Goal: Task Accomplishment & Management: Manage account settings

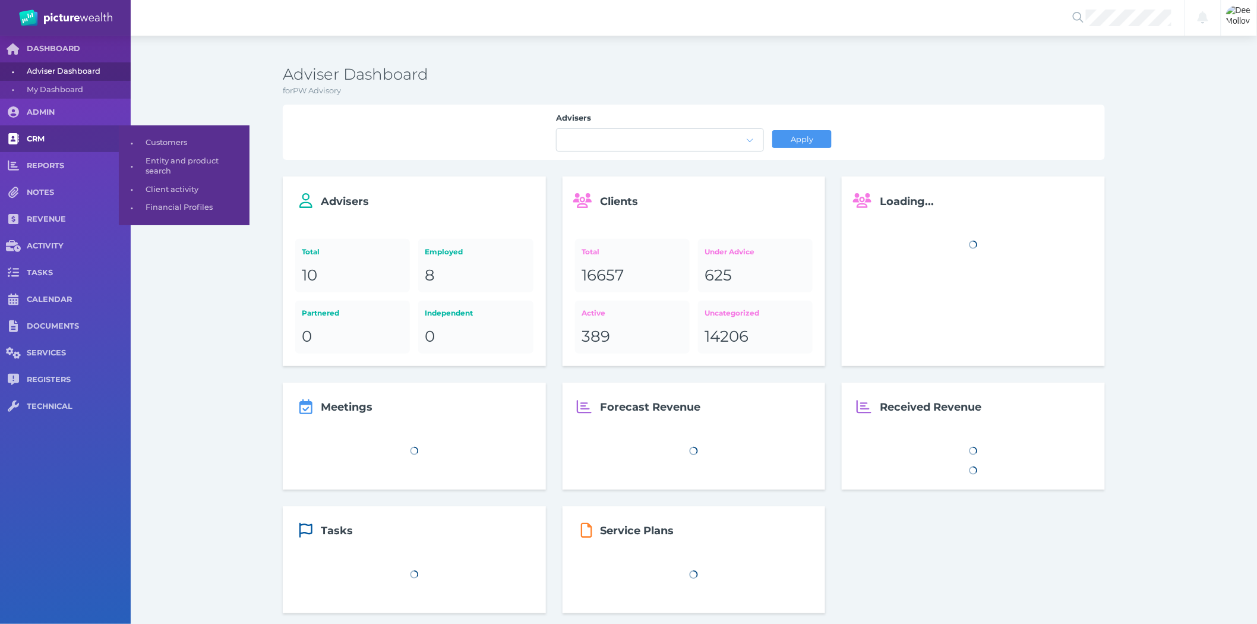
click at [40, 134] on span "CRM" at bounding box center [79, 139] width 104 height 10
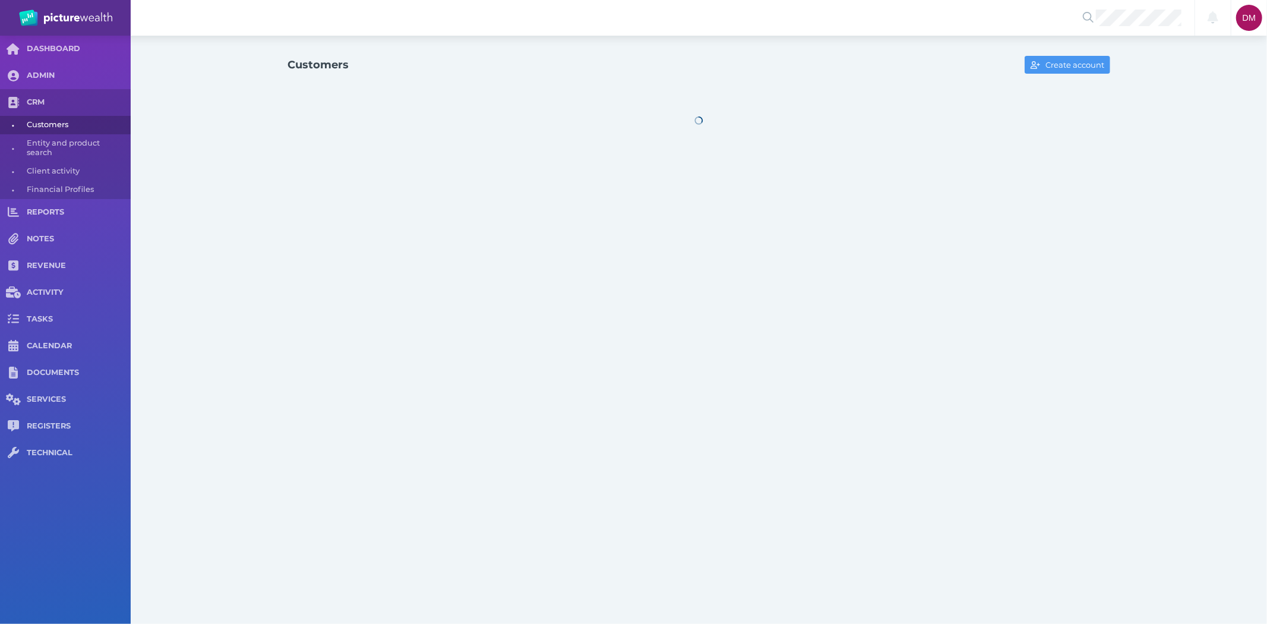
select select "25"
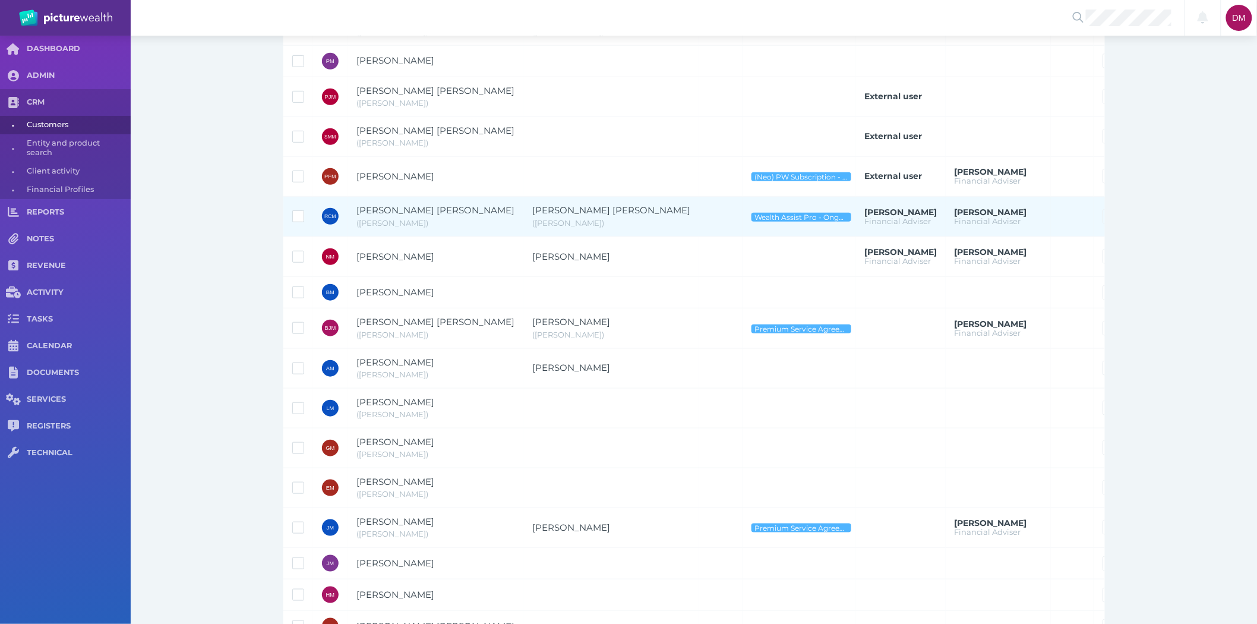
scroll to position [396, 0]
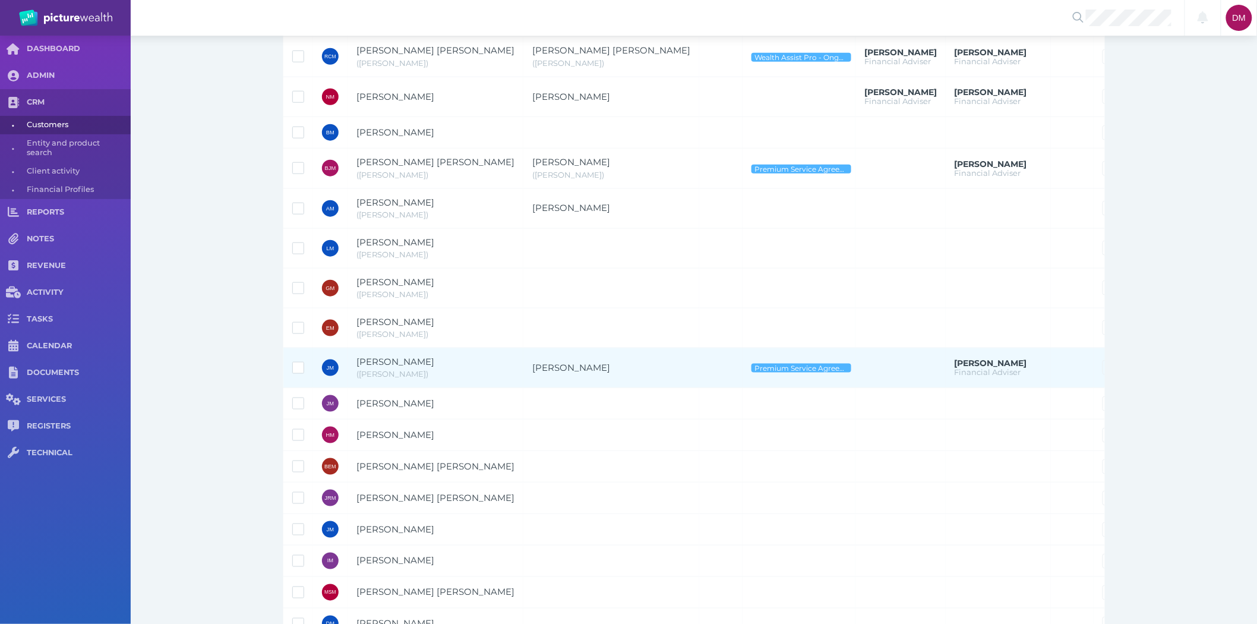
click at [390, 364] on span "[PERSON_NAME]" at bounding box center [395, 361] width 78 height 11
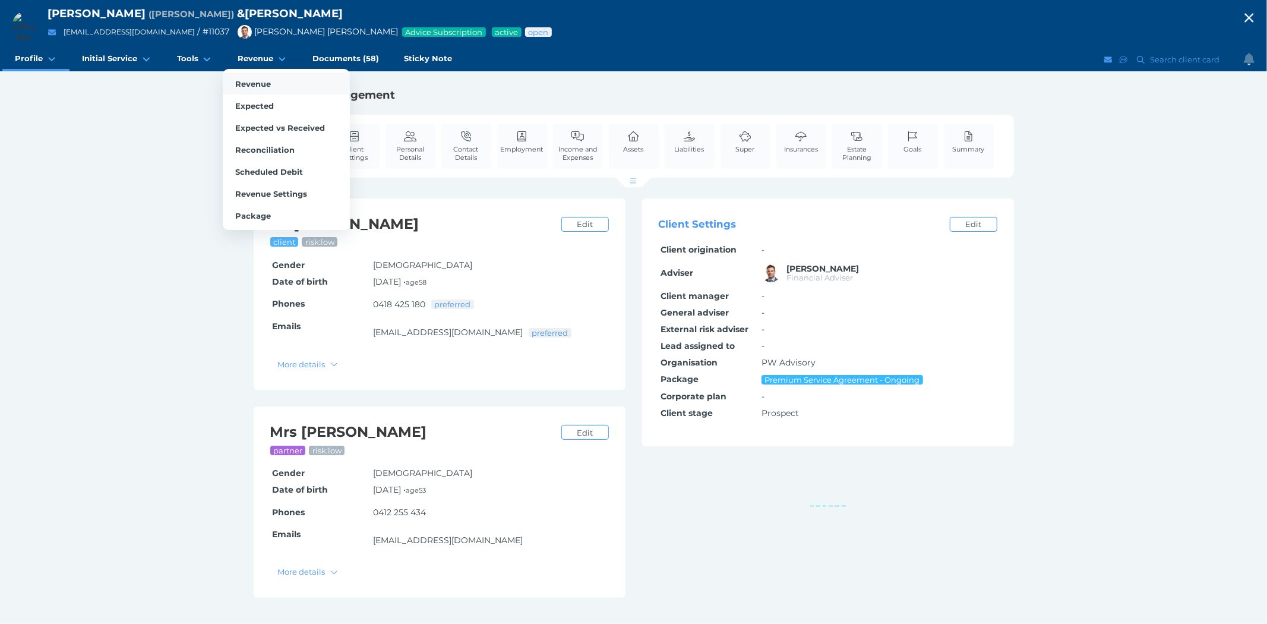
click at [223, 84] on link "Revenue" at bounding box center [286, 83] width 127 height 22
select select "25"
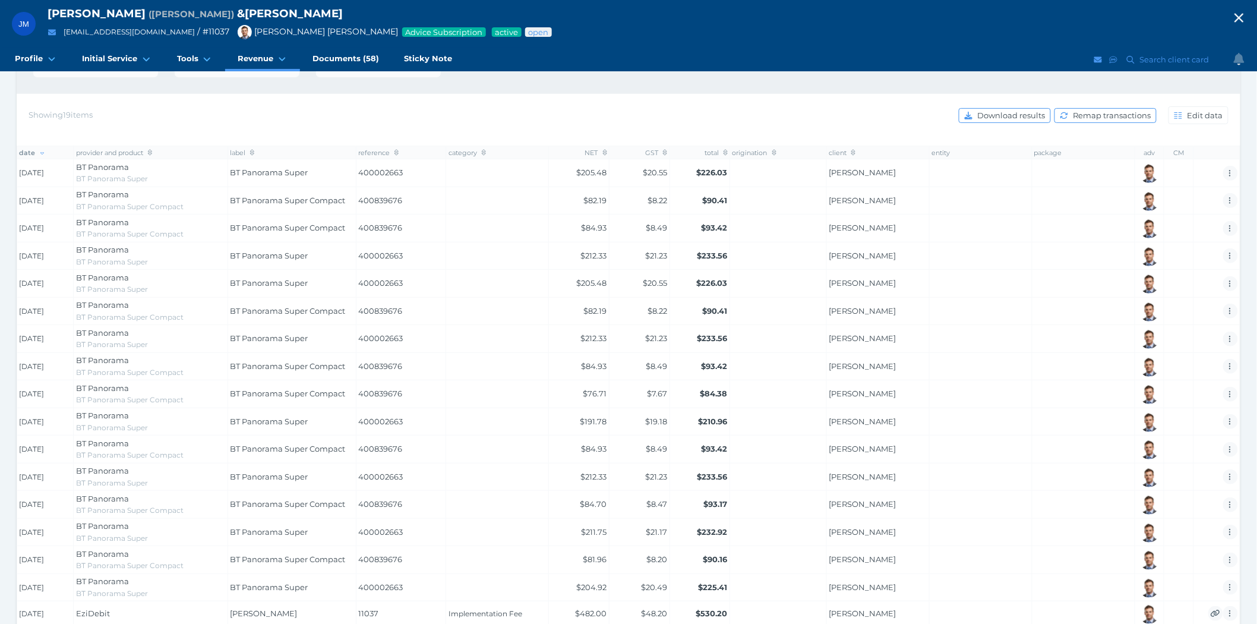
scroll to position [267, 0]
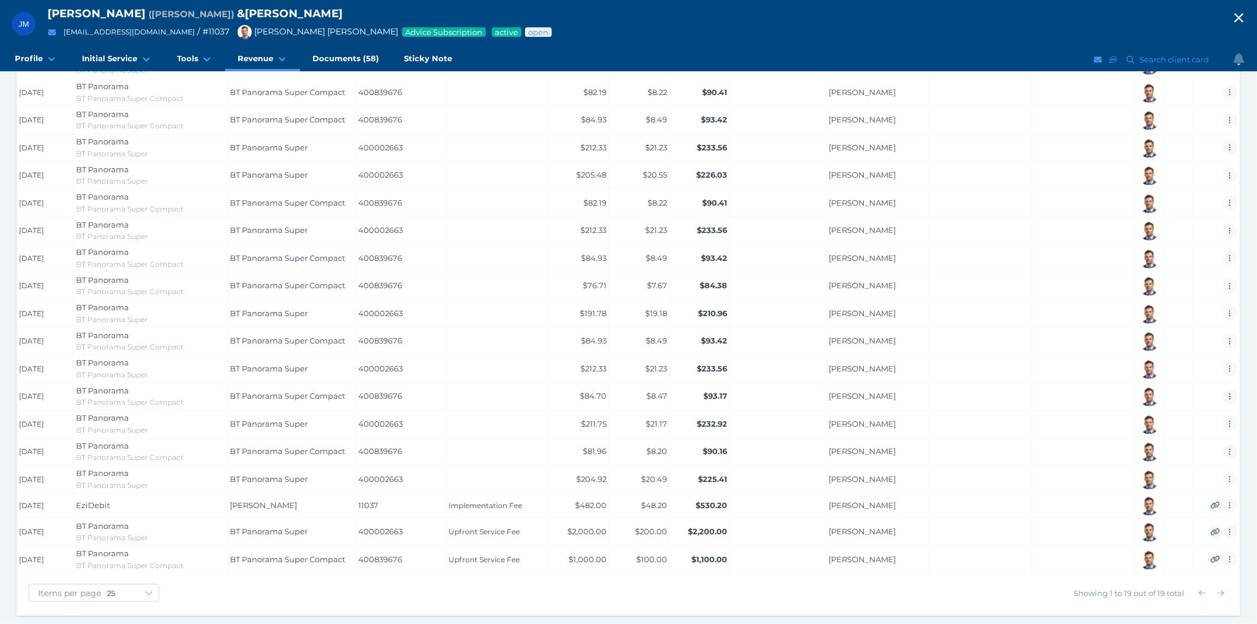
click at [1242, 19] on icon "button" at bounding box center [1239, 18] width 14 height 18
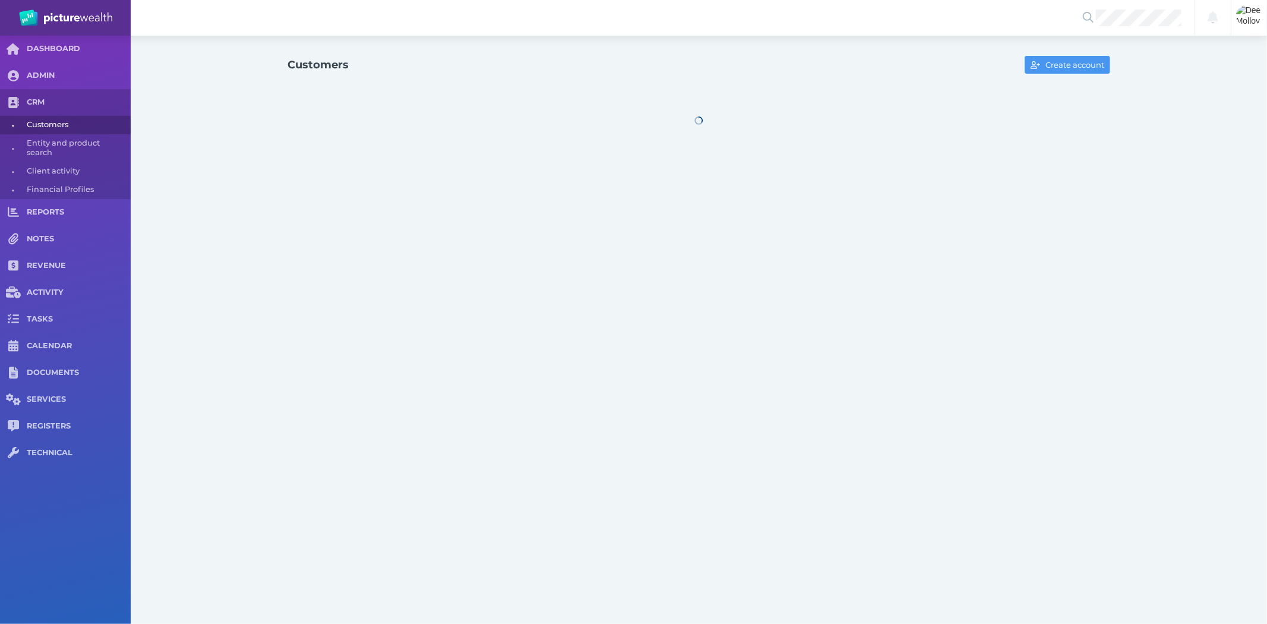
select select "25"
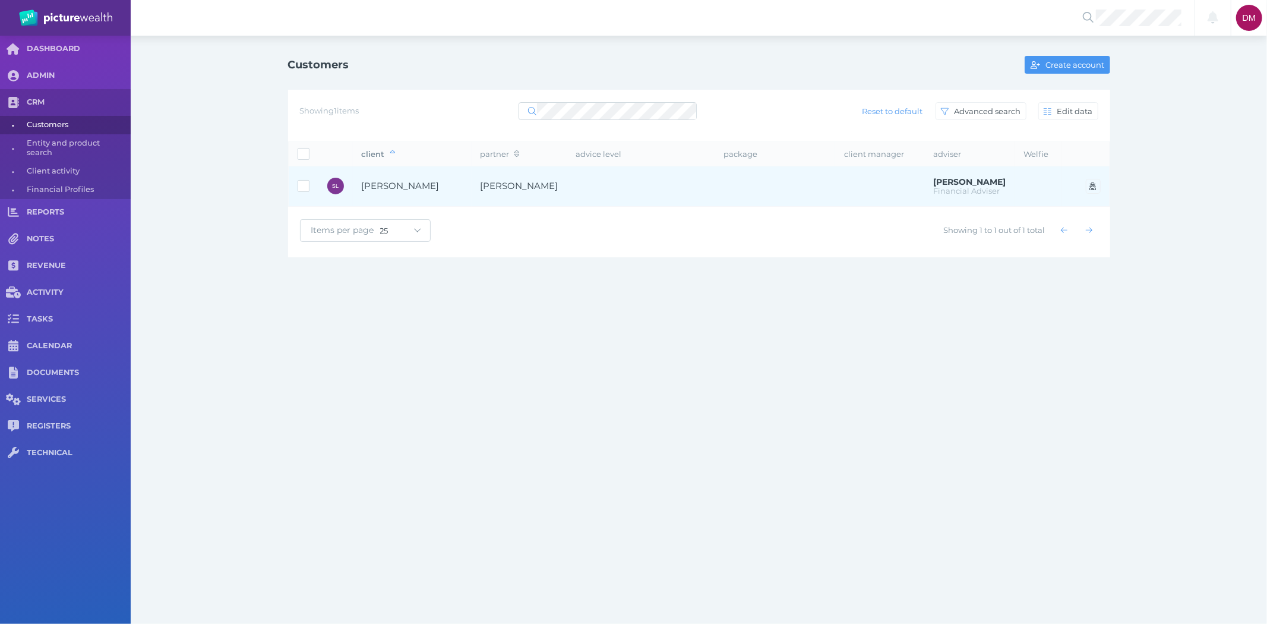
click at [405, 186] on span "[PERSON_NAME]" at bounding box center [401, 185] width 78 height 11
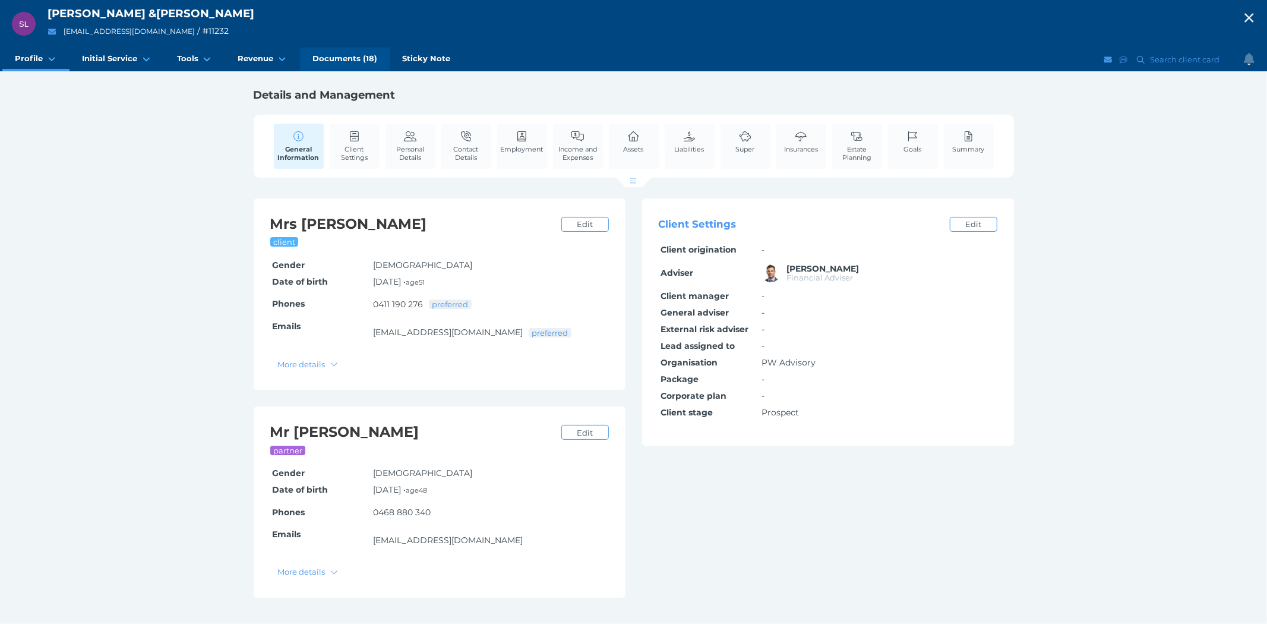
click at [340, 57] on span "Documents (18)" at bounding box center [344, 58] width 65 height 10
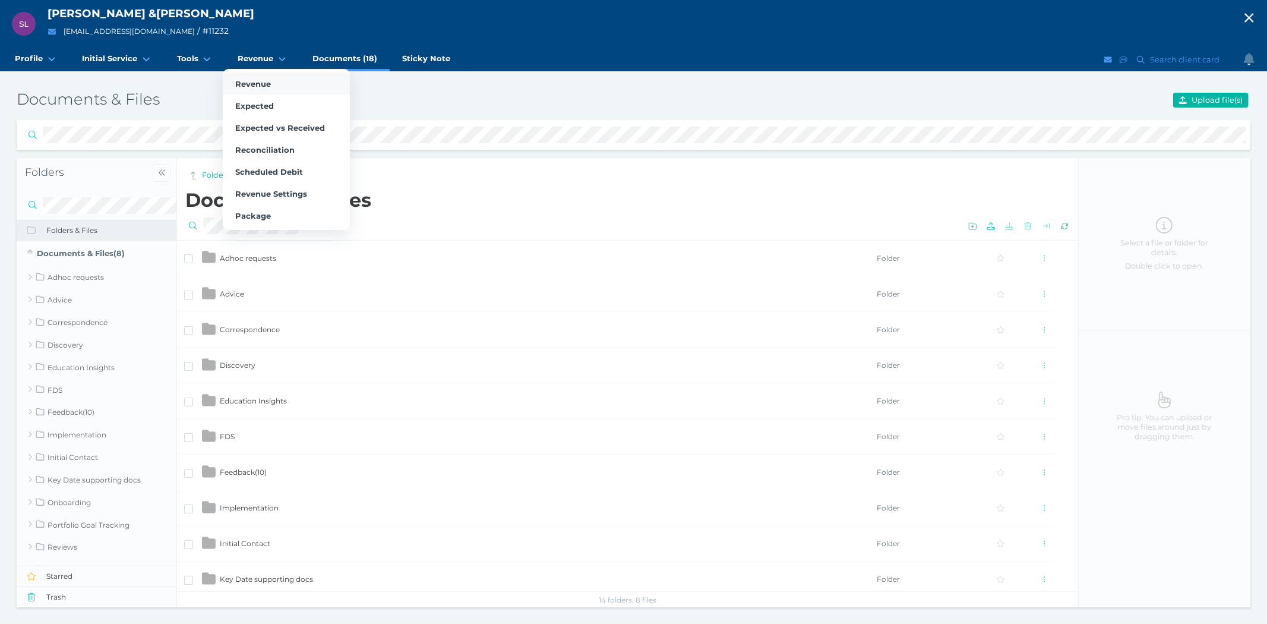
click at [251, 73] on link "Revenue" at bounding box center [286, 83] width 127 height 22
select select "25"
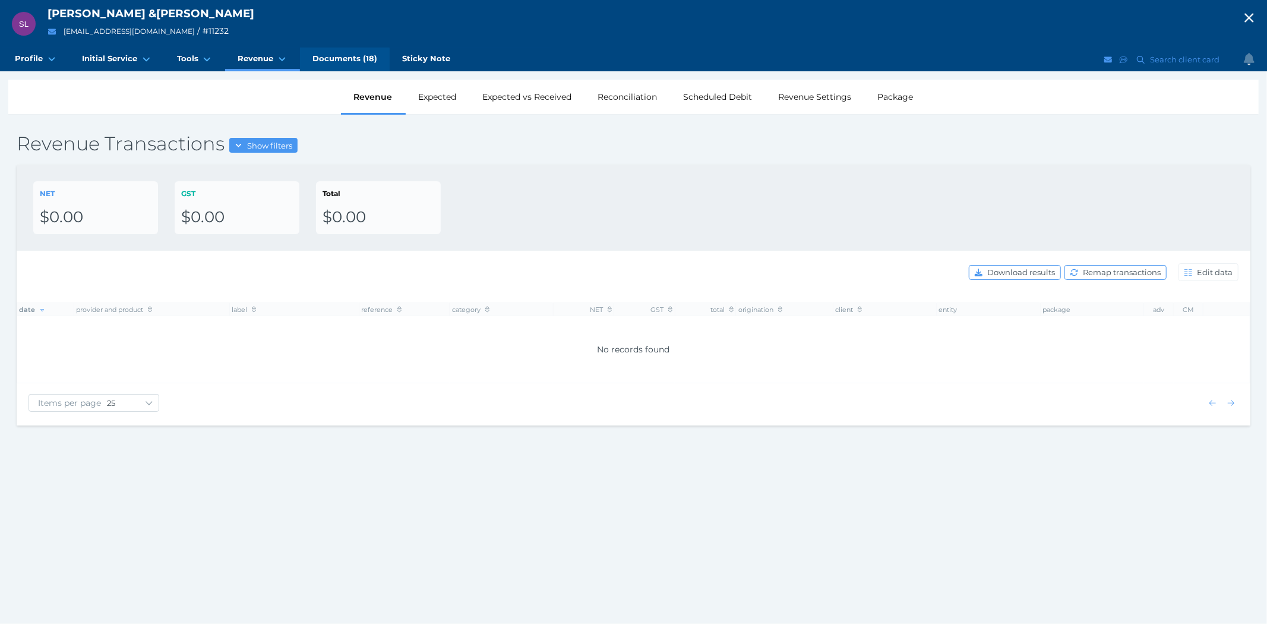
click at [328, 55] on span "Documents (18)" at bounding box center [344, 58] width 65 height 10
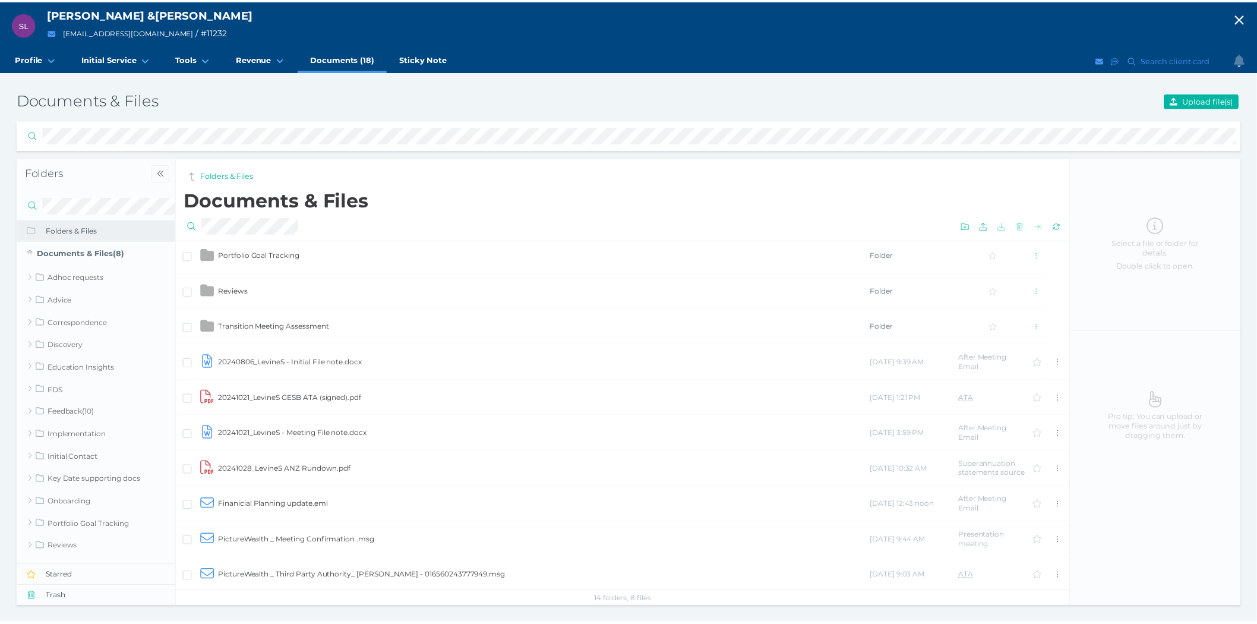
scroll to position [396, 0]
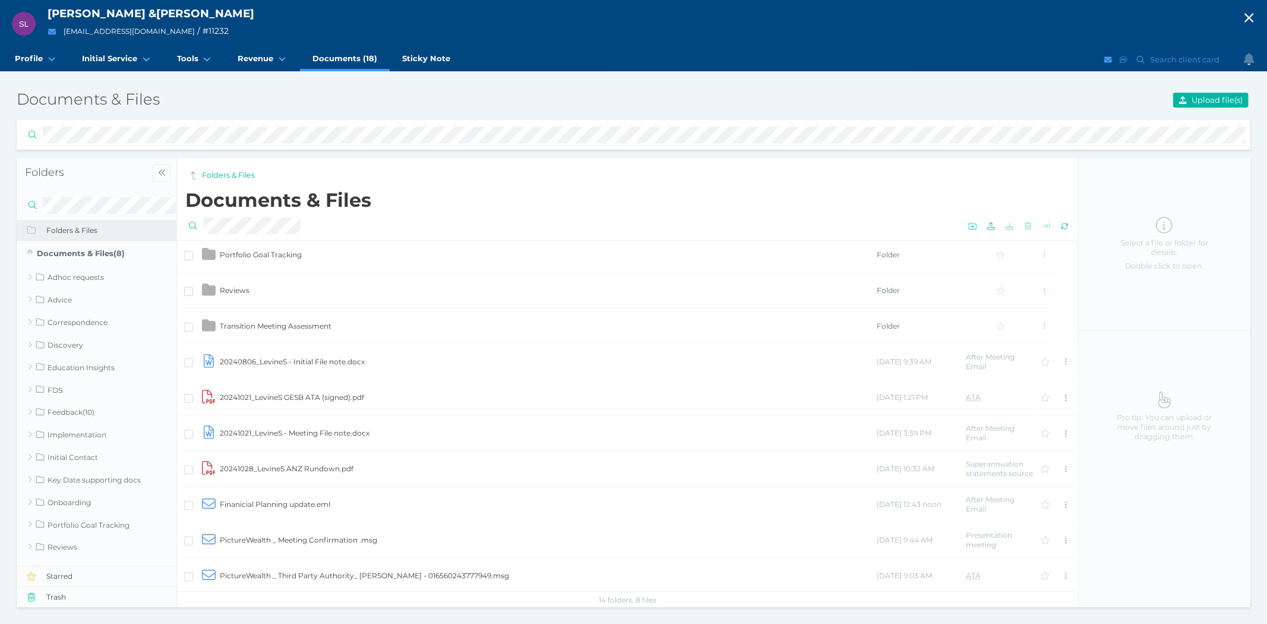
click at [333, 363] on td "20240806_LevineS - Initial File note.docx" at bounding box center [547, 362] width 657 height 36
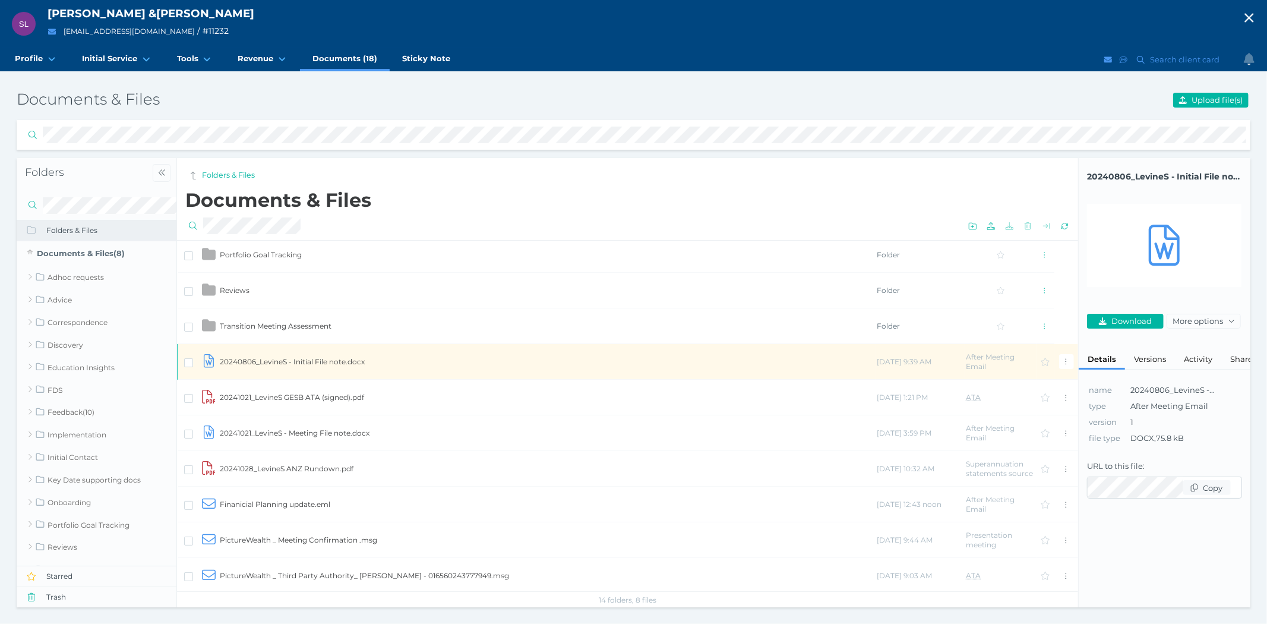
click at [333, 363] on td "20240806_LevineS - Initial File note.docx" at bounding box center [547, 362] width 657 height 36
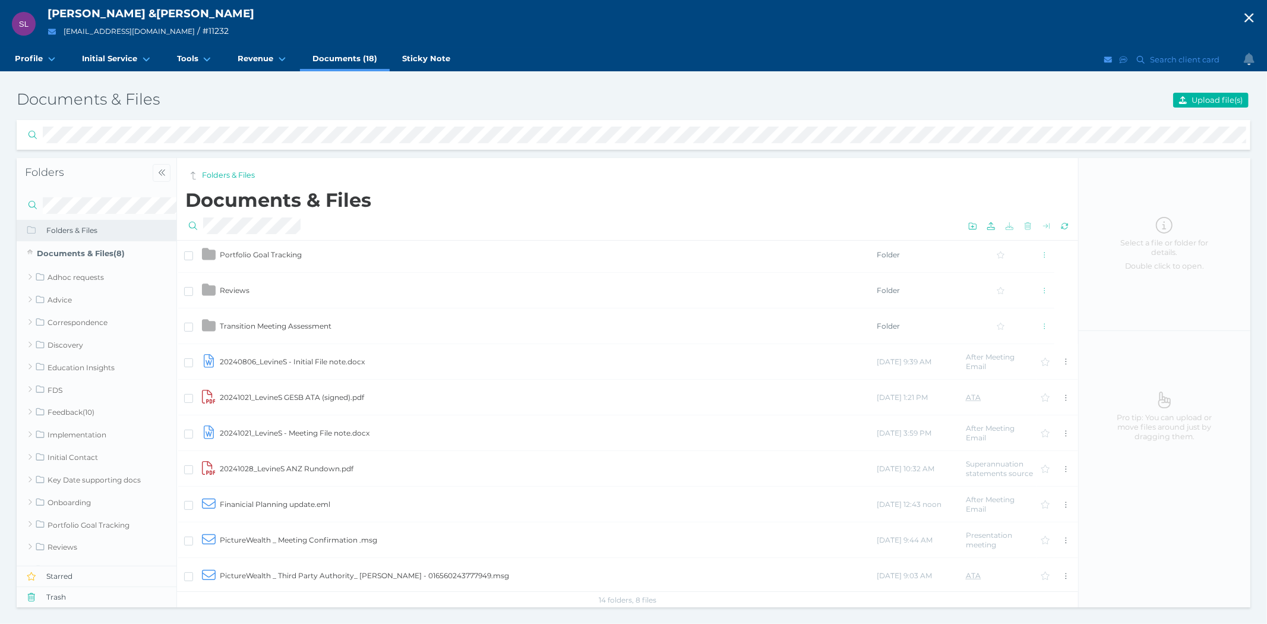
click at [1252, 14] on icon "button" at bounding box center [1248, 18] width 9 height 9
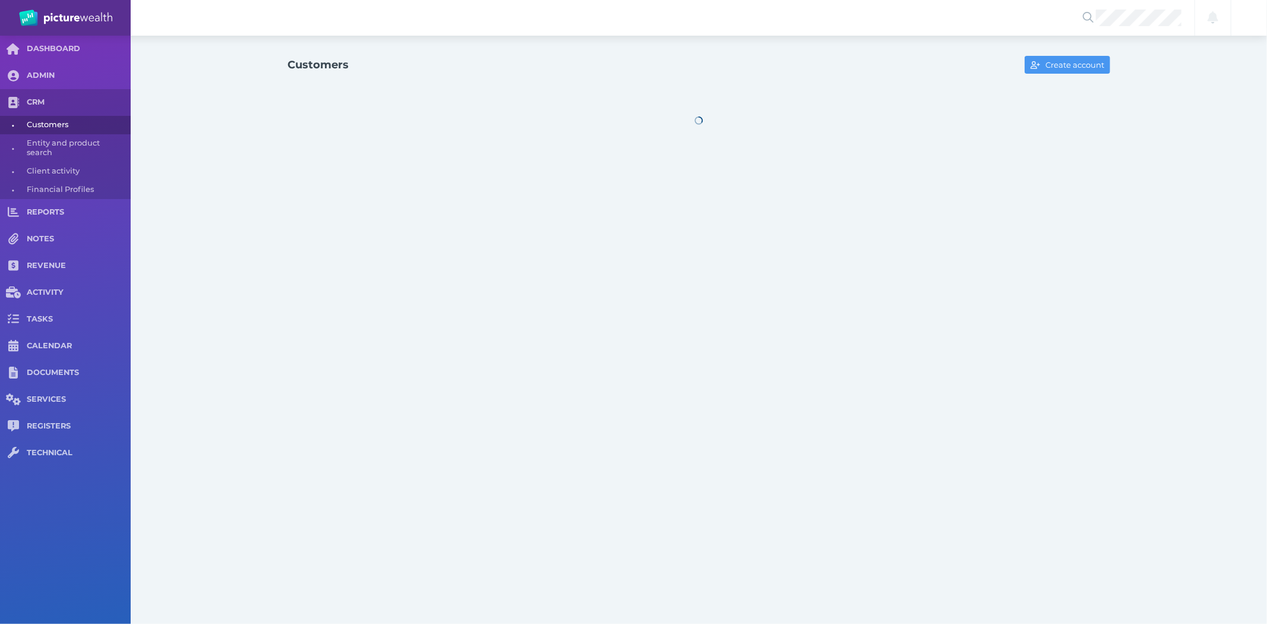
select select "25"
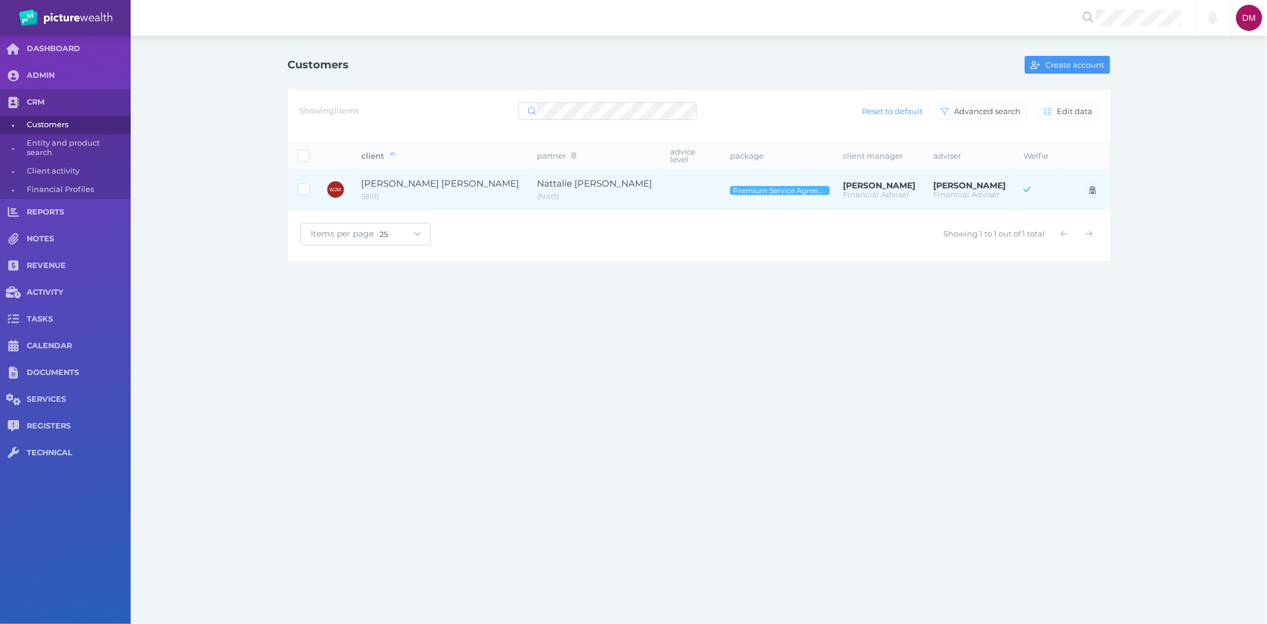
click at [460, 179] on span "[PERSON_NAME] [PERSON_NAME]" at bounding box center [441, 183] width 158 height 11
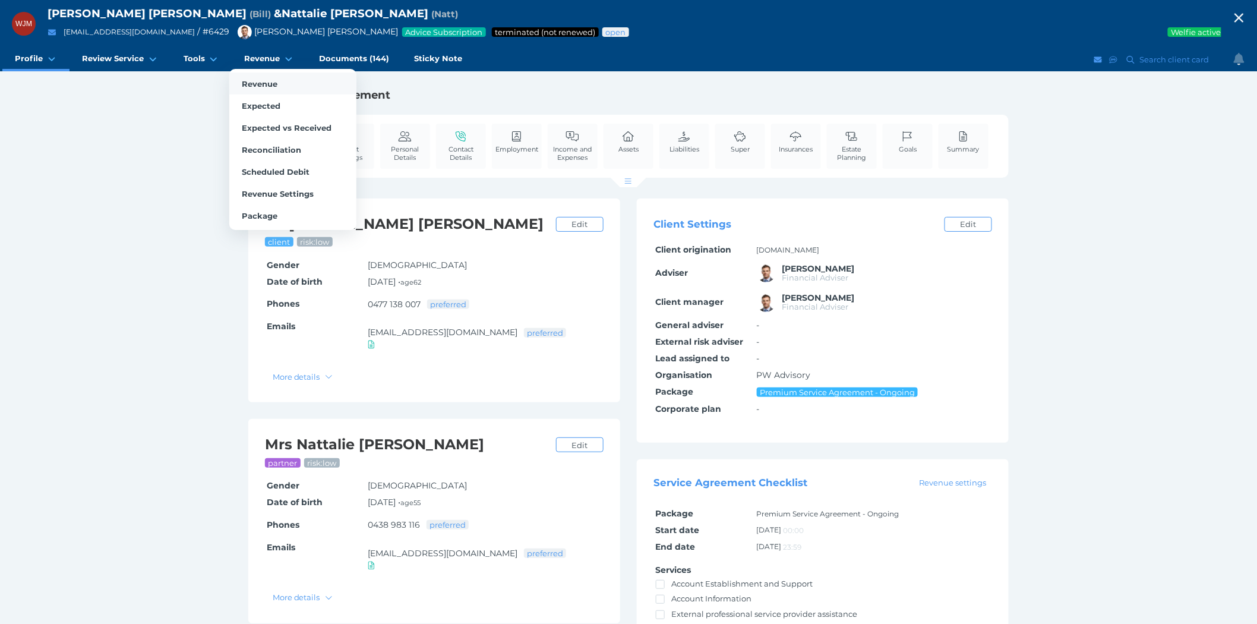
click at [250, 78] on link "Revenue" at bounding box center [292, 83] width 127 height 22
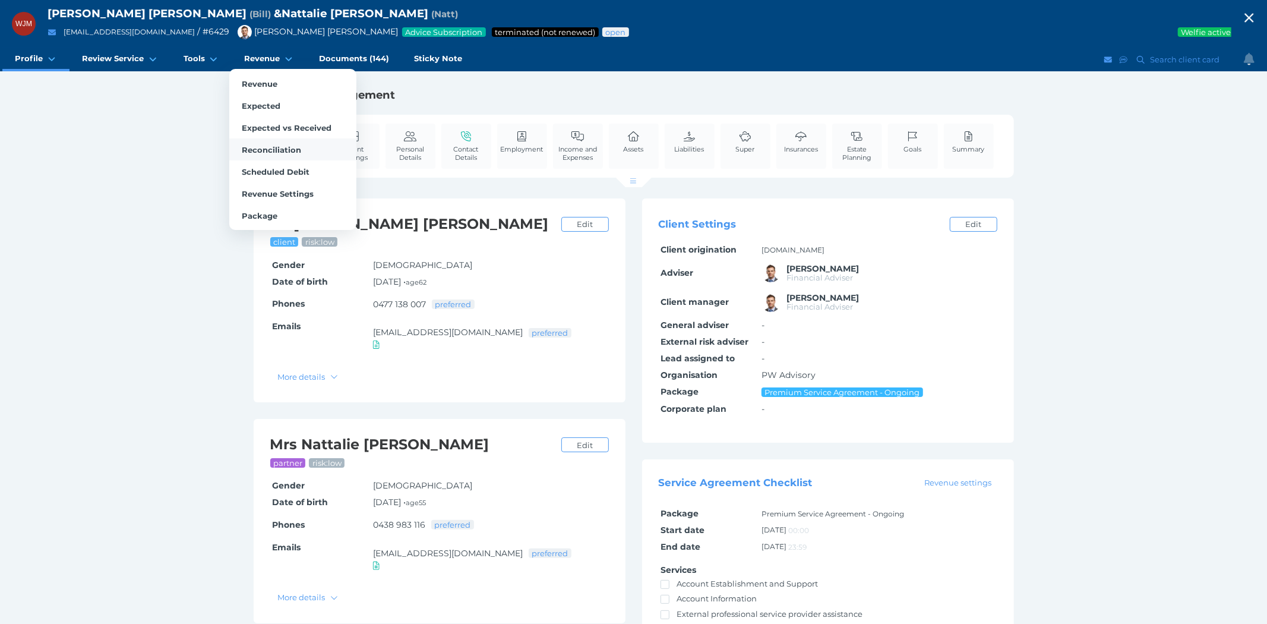
select select "25"
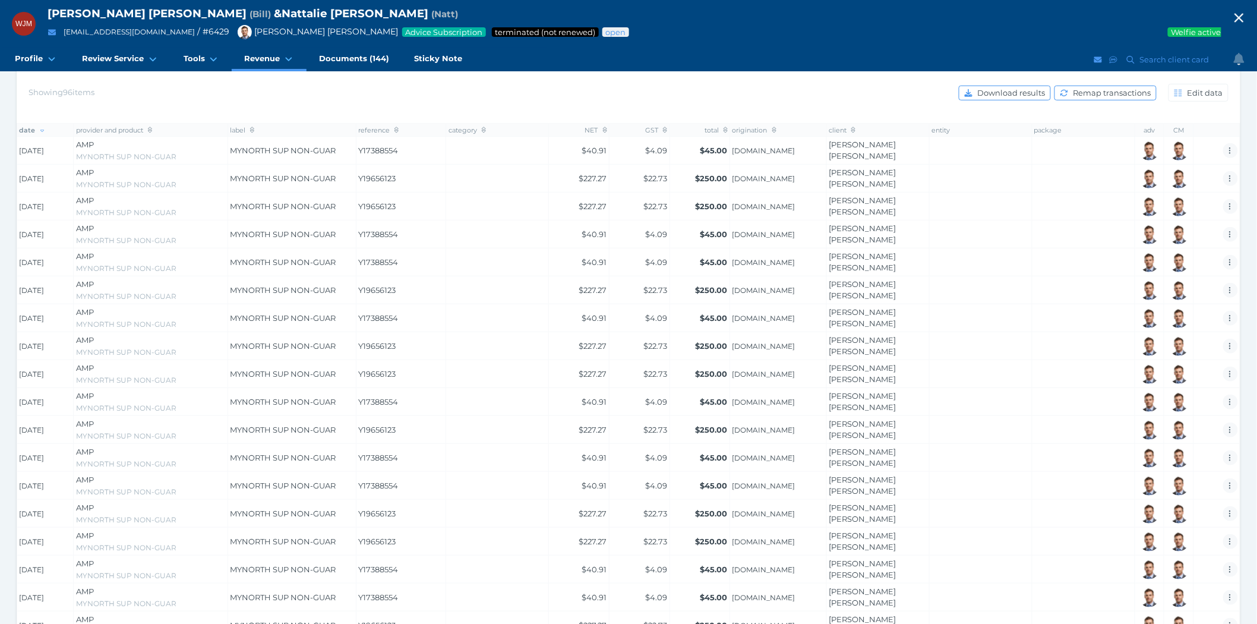
scroll to position [40, 0]
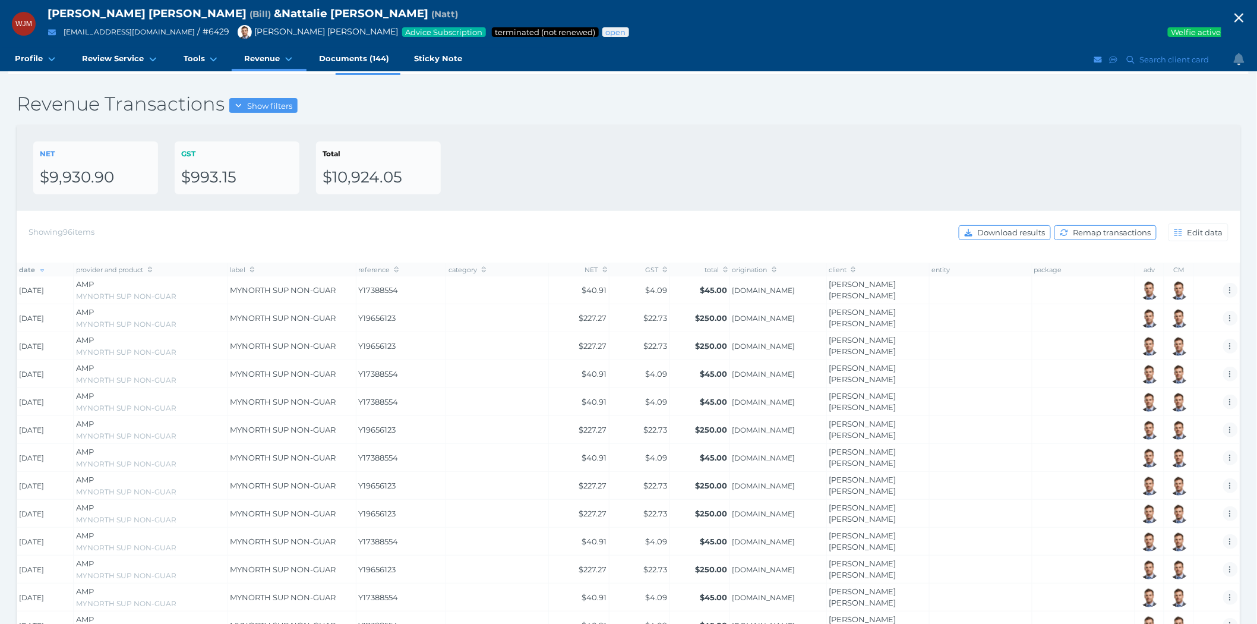
drag, startPoint x: 327, startPoint y: 55, endPoint x: 361, endPoint y: 74, distance: 39.1
click at [327, 55] on span "Documents (144)" at bounding box center [354, 58] width 70 height 10
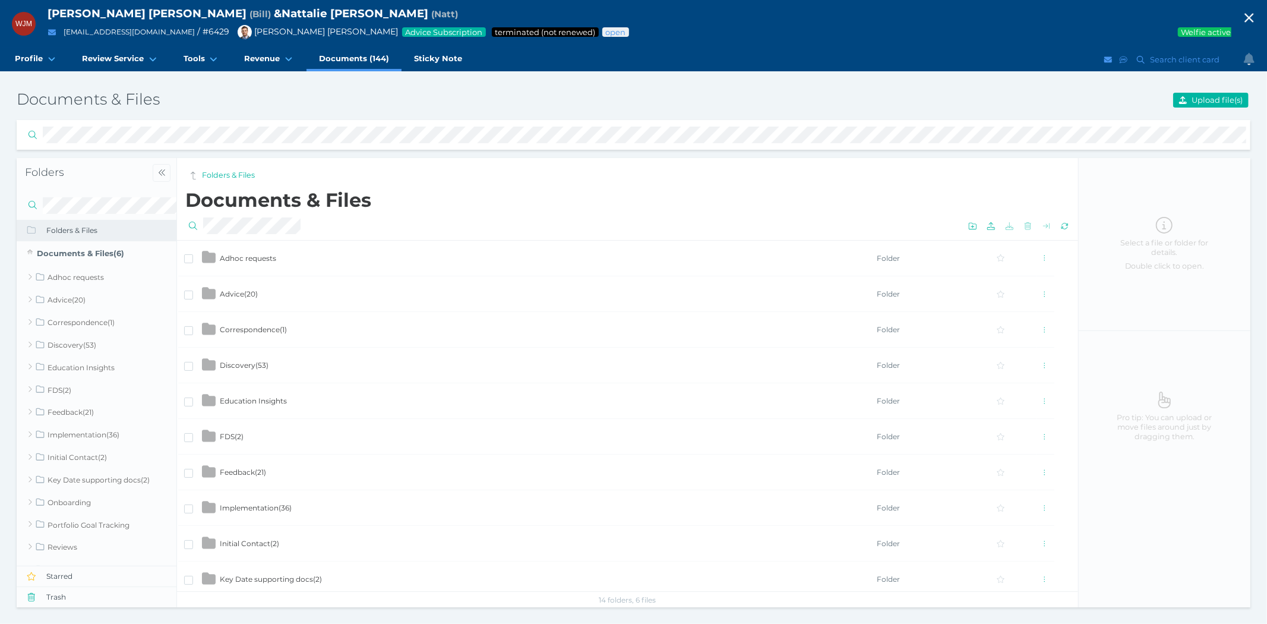
click at [248, 293] on span "Advice ( 20 )" at bounding box center [239, 293] width 38 height 9
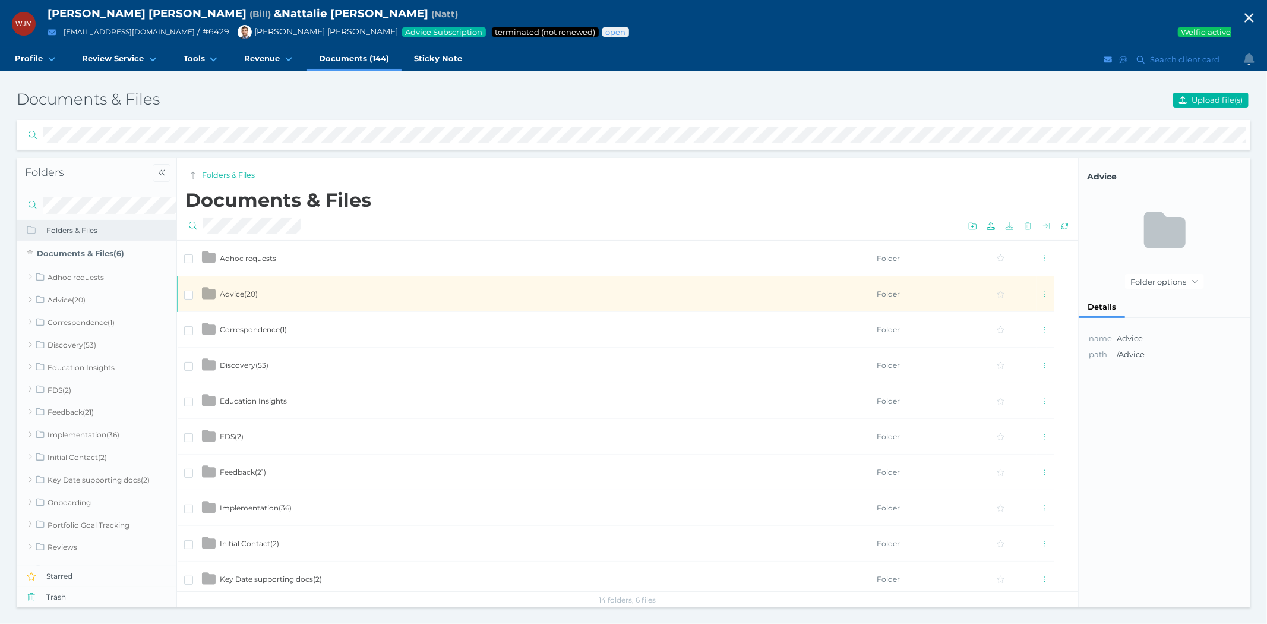
click at [248, 293] on span "Advice ( 20 )" at bounding box center [239, 293] width 38 height 9
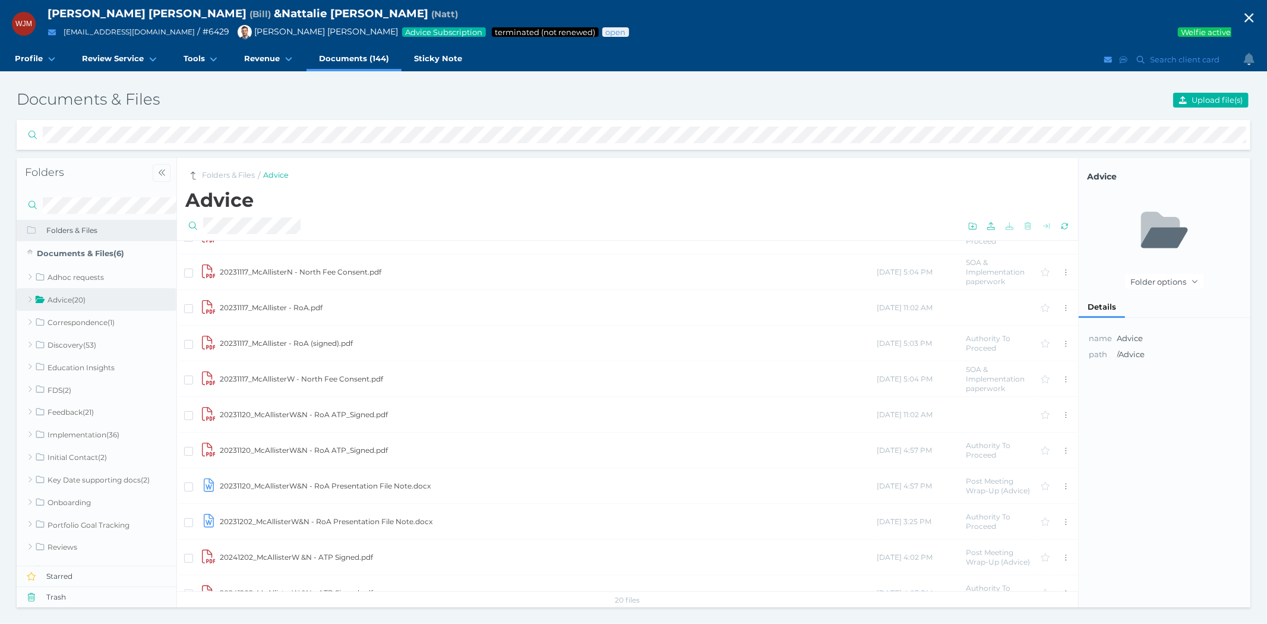
scroll to position [363, 0]
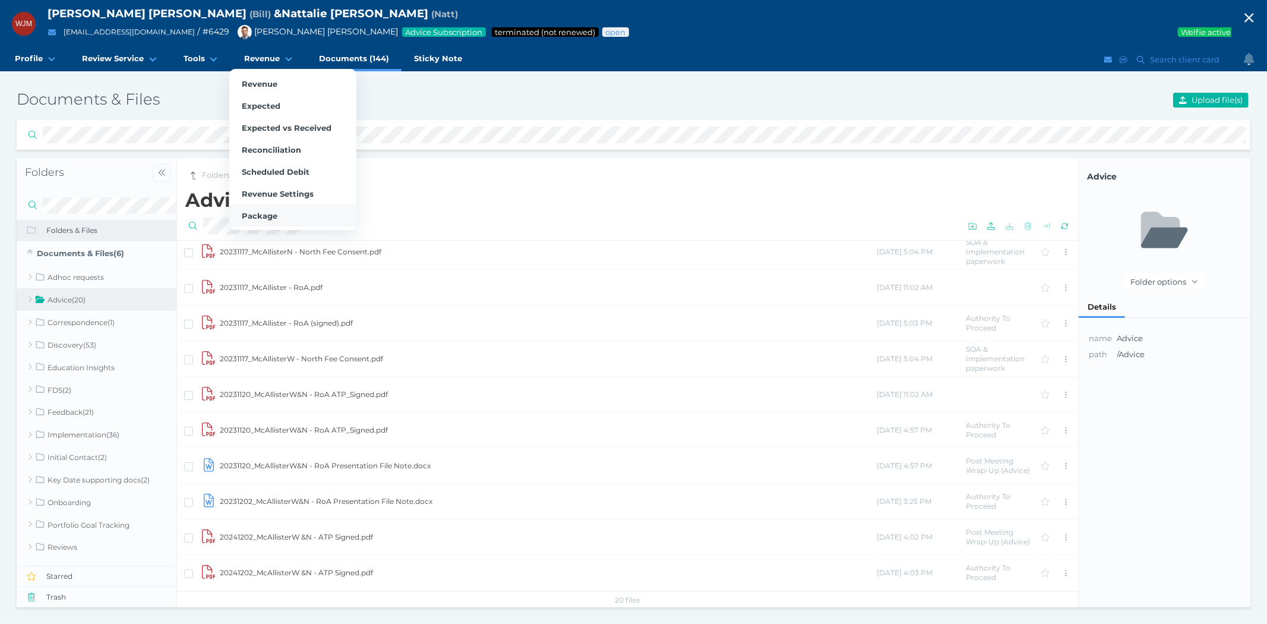
click at [260, 211] on span "Package" at bounding box center [260, 216] width 36 height 10
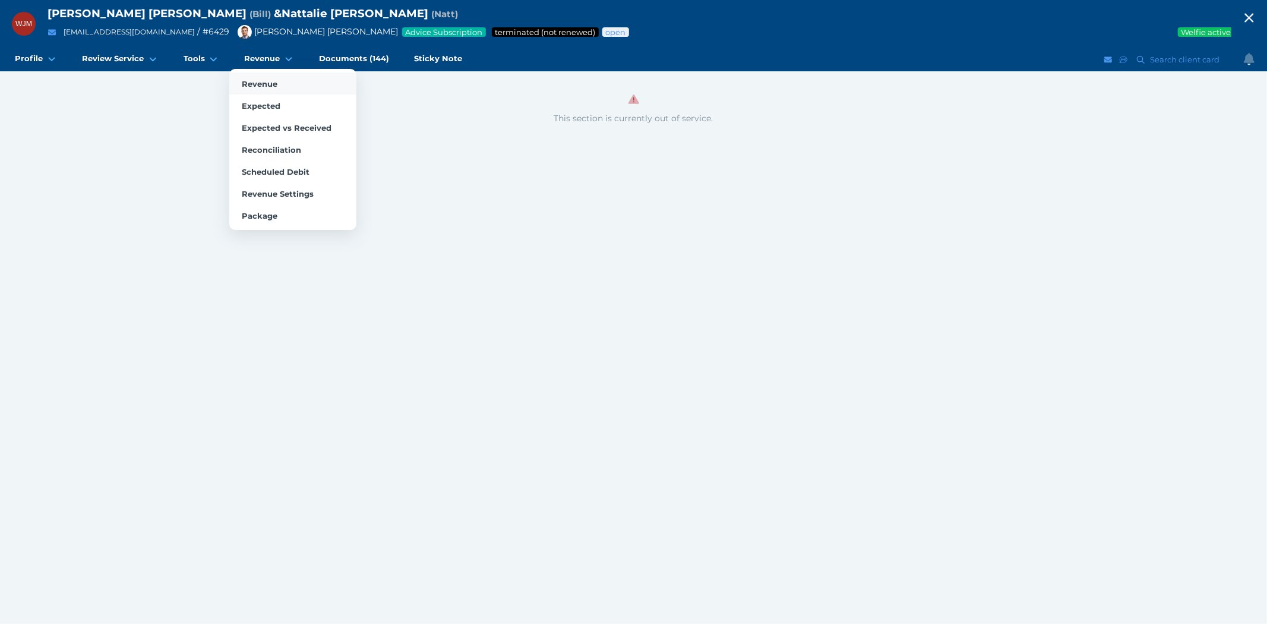
click at [247, 78] on link "Revenue" at bounding box center [292, 83] width 127 height 22
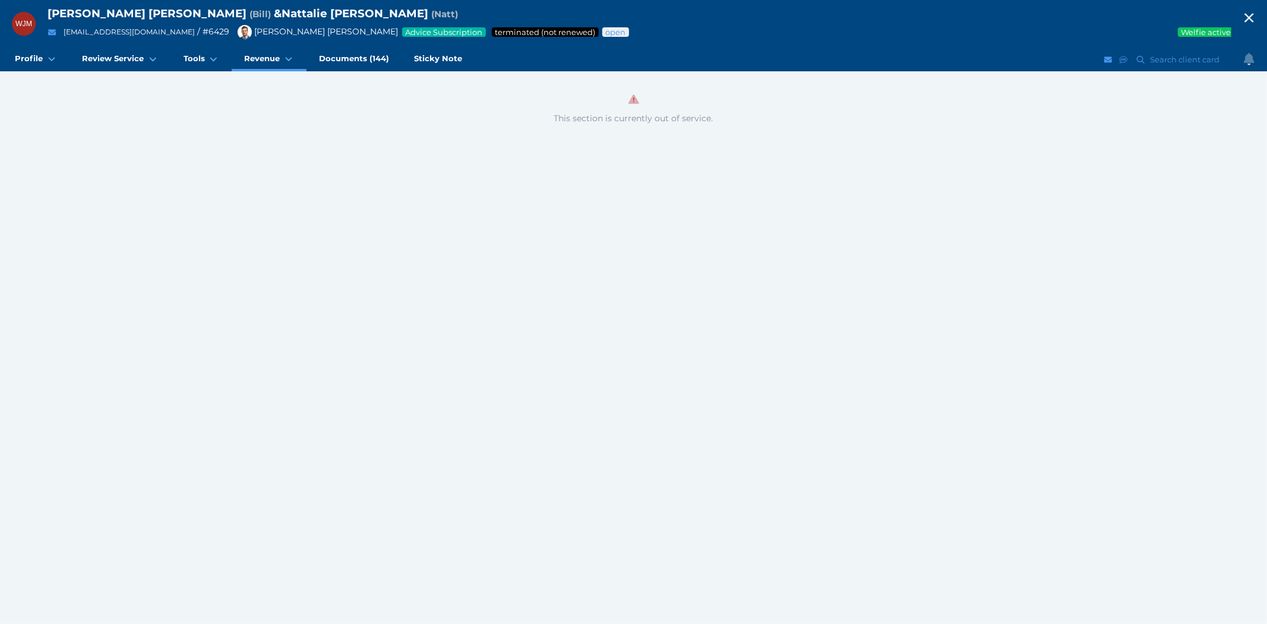
click at [1253, 15] on icon "button" at bounding box center [1249, 18] width 14 height 18
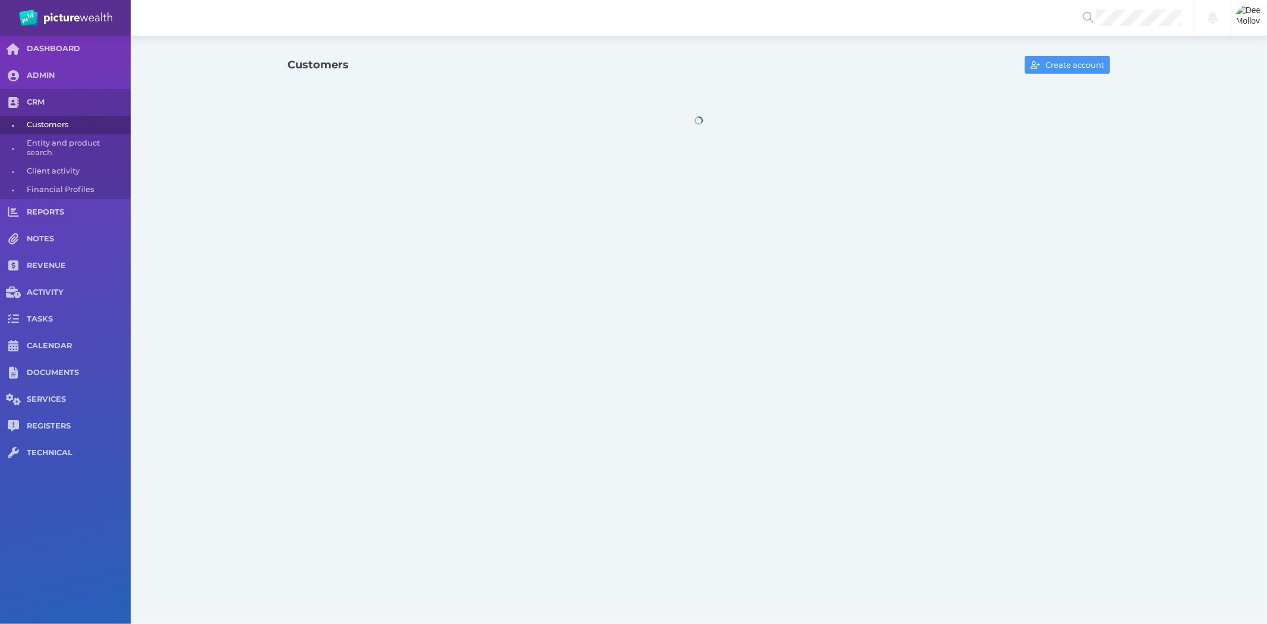
select select "25"
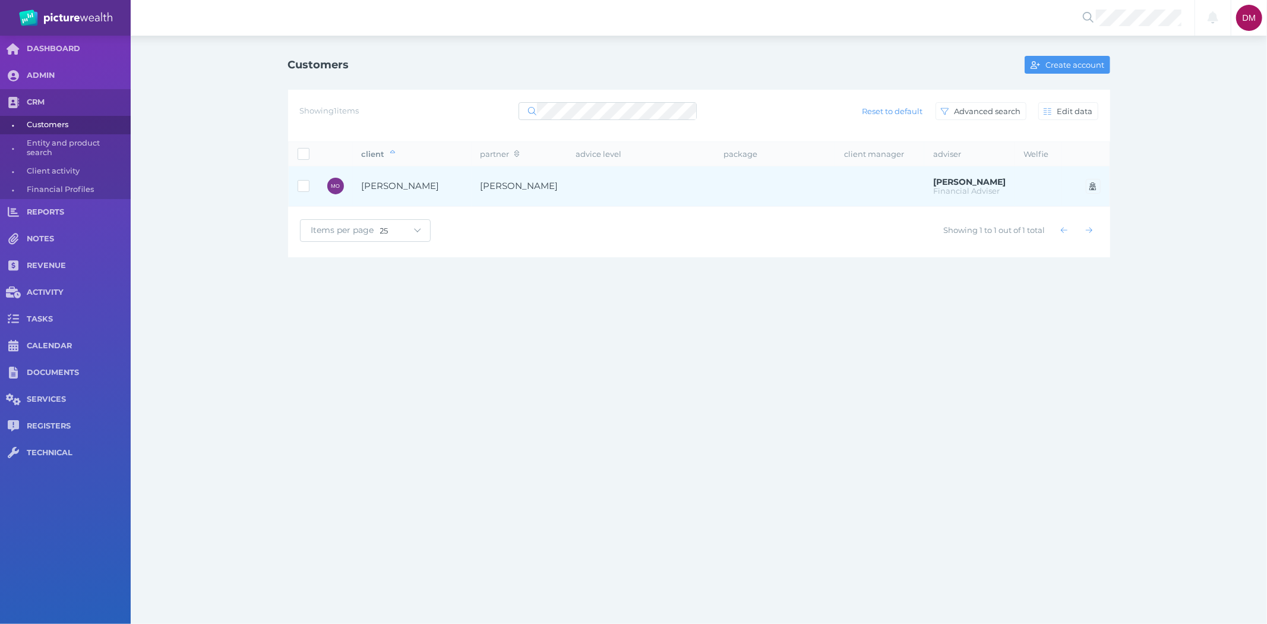
click at [405, 175] on td "[PERSON_NAME]" at bounding box center [412, 186] width 119 height 40
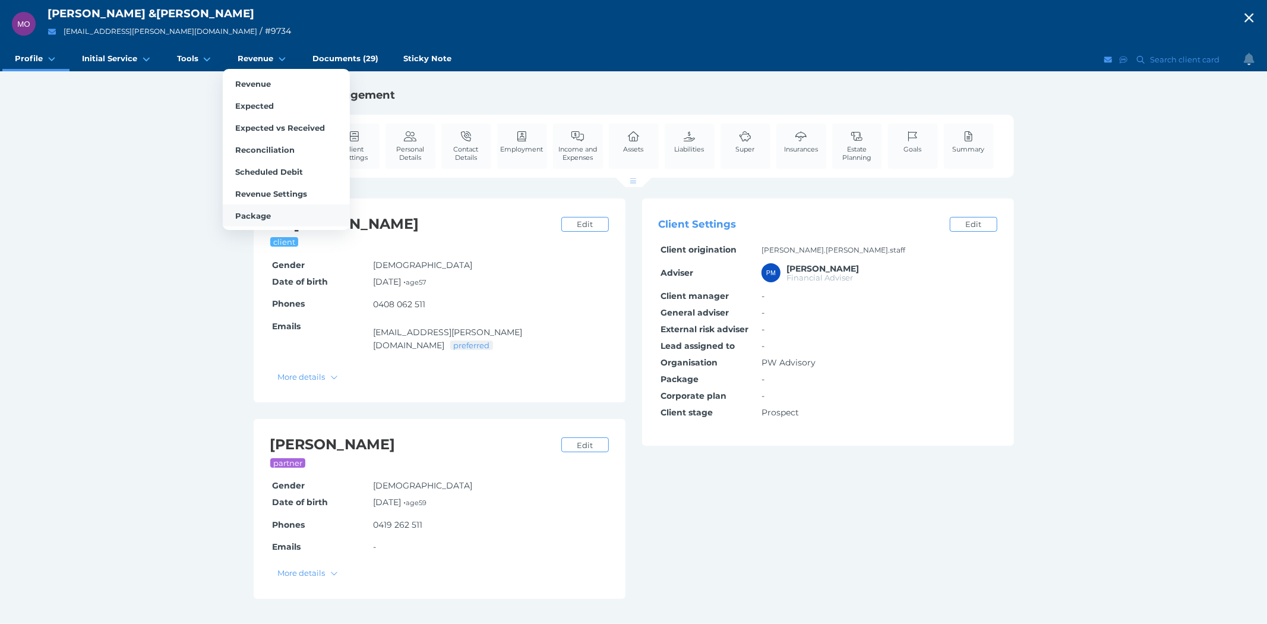
click at [261, 213] on span "Package" at bounding box center [253, 216] width 36 height 10
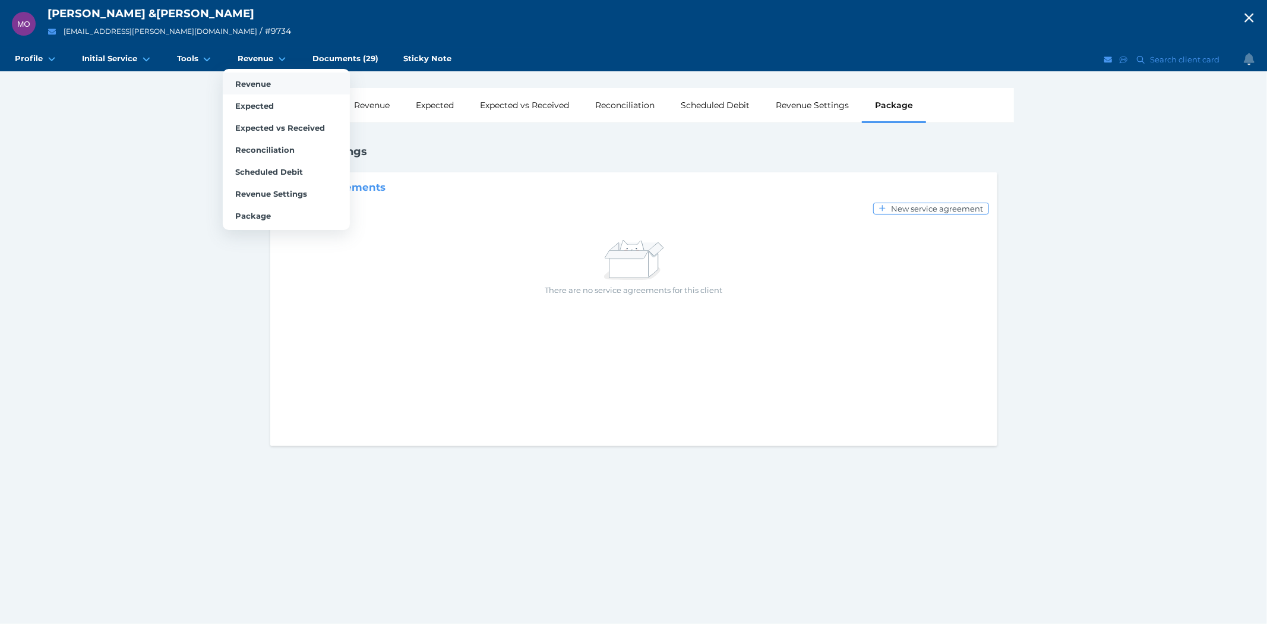
click at [246, 75] on link "Revenue" at bounding box center [286, 83] width 127 height 22
select select "25"
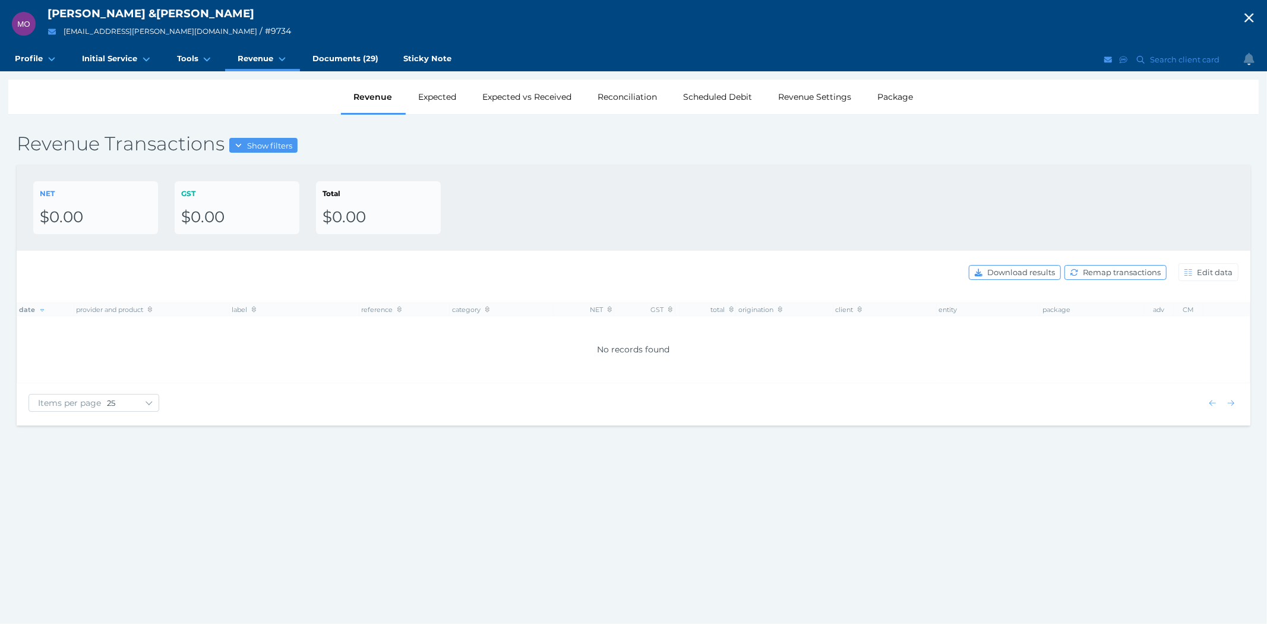
click at [1243, 17] on icon "button" at bounding box center [1249, 18] width 14 height 18
select select "25"
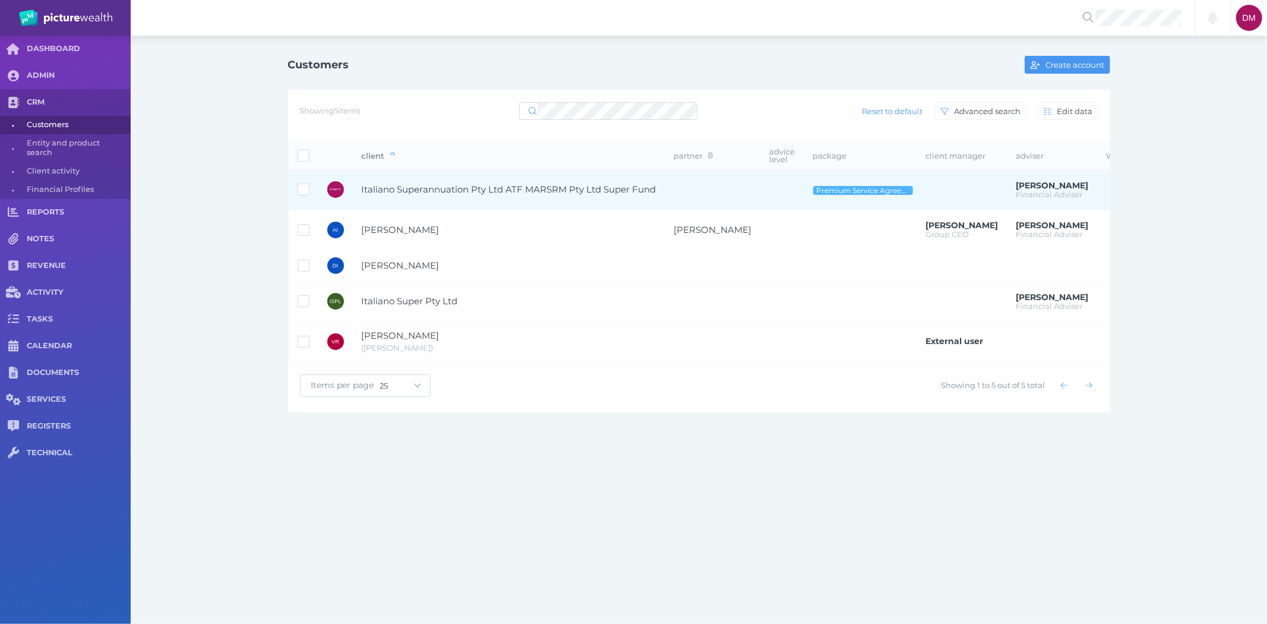
click at [497, 189] on span "Italiano Superannuation Pty Ltd ATF MARSRM Pty Ltd Super Fund" at bounding box center [509, 189] width 295 height 11
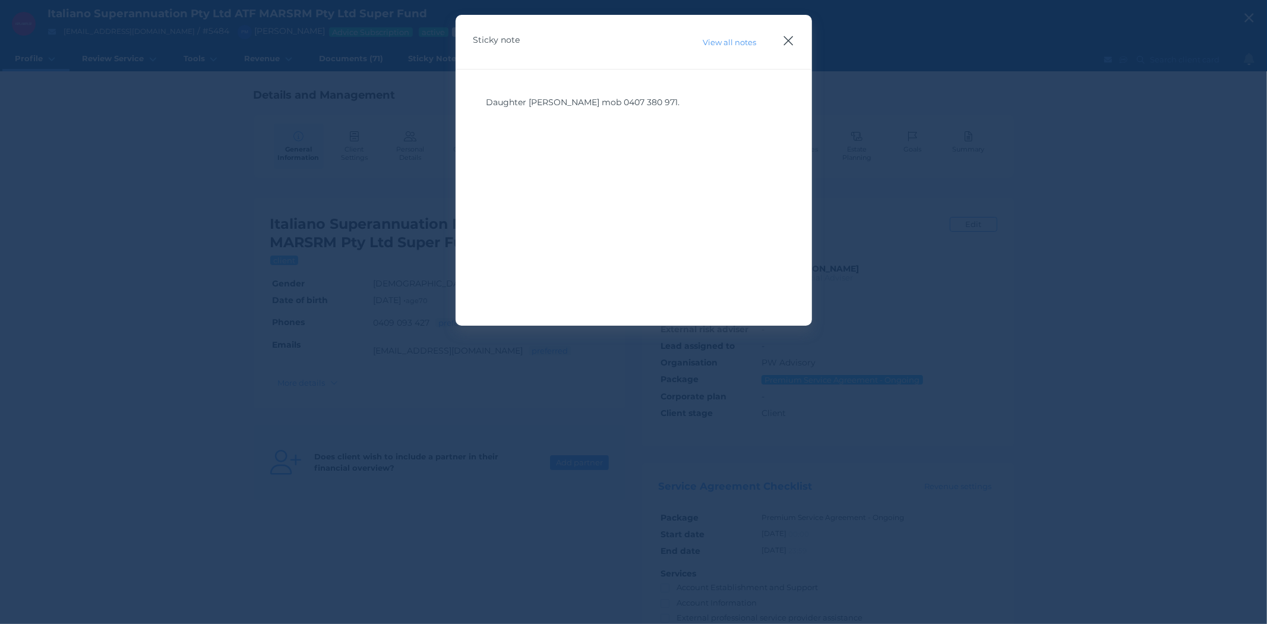
click at [787, 39] on icon "button" at bounding box center [788, 40] width 11 height 15
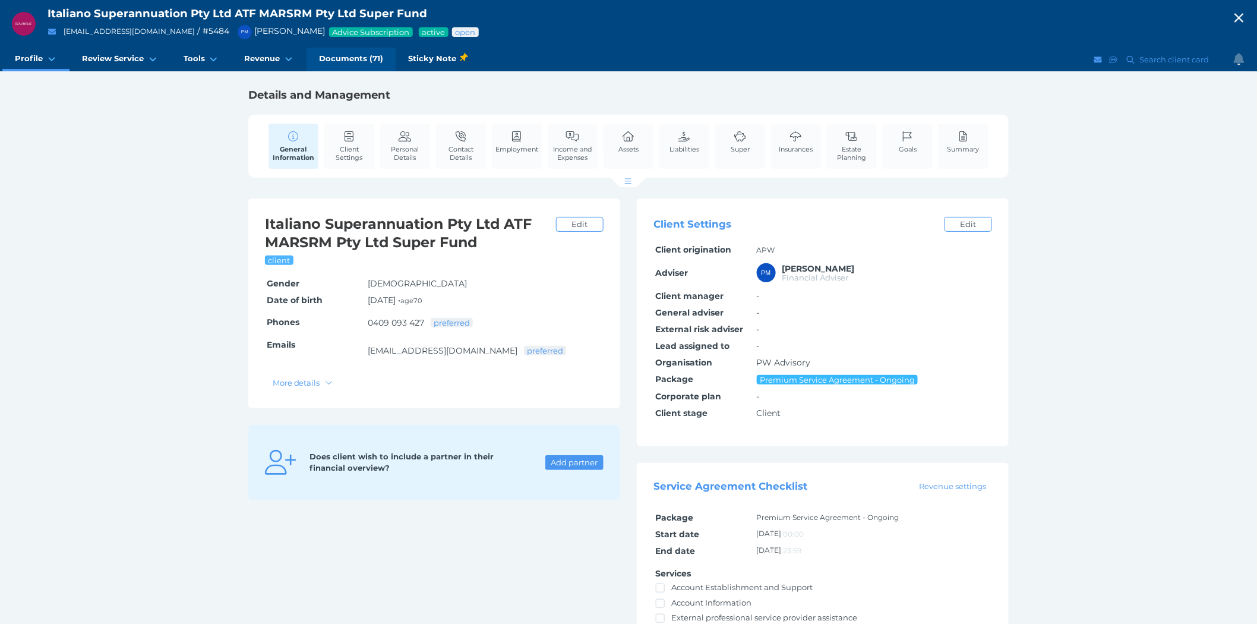
click at [347, 60] on span "Documents (71)" at bounding box center [351, 58] width 64 height 10
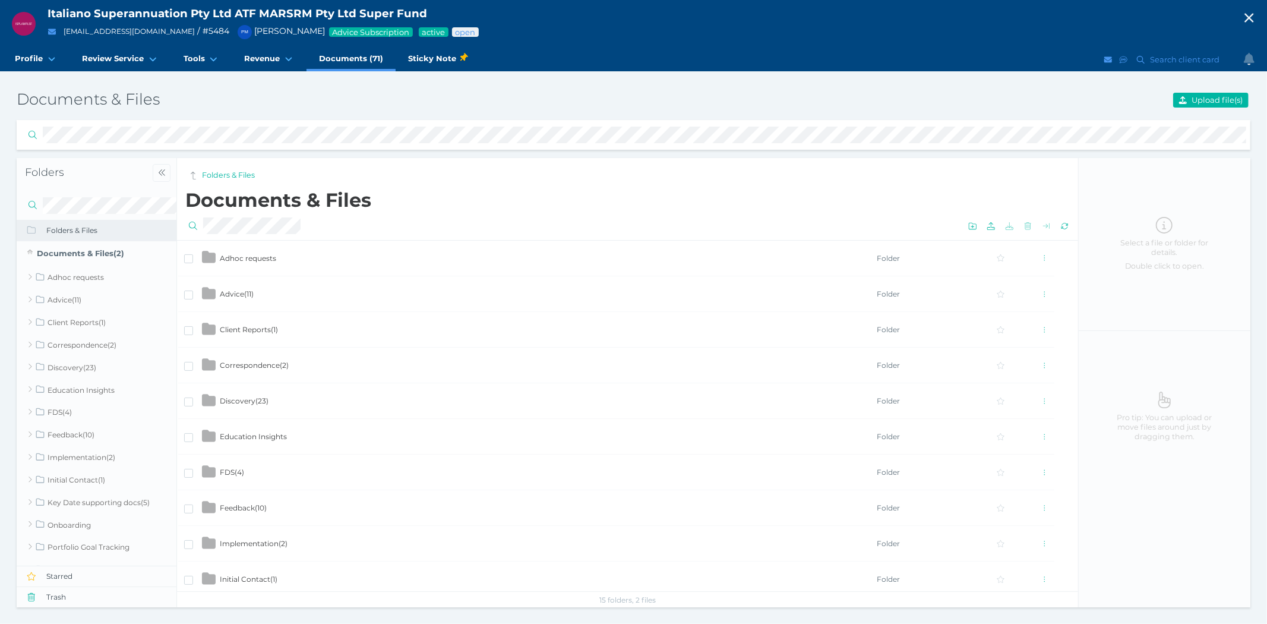
click at [255, 328] on span "Client Reports ( 1 )" at bounding box center [249, 329] width 58 height 9
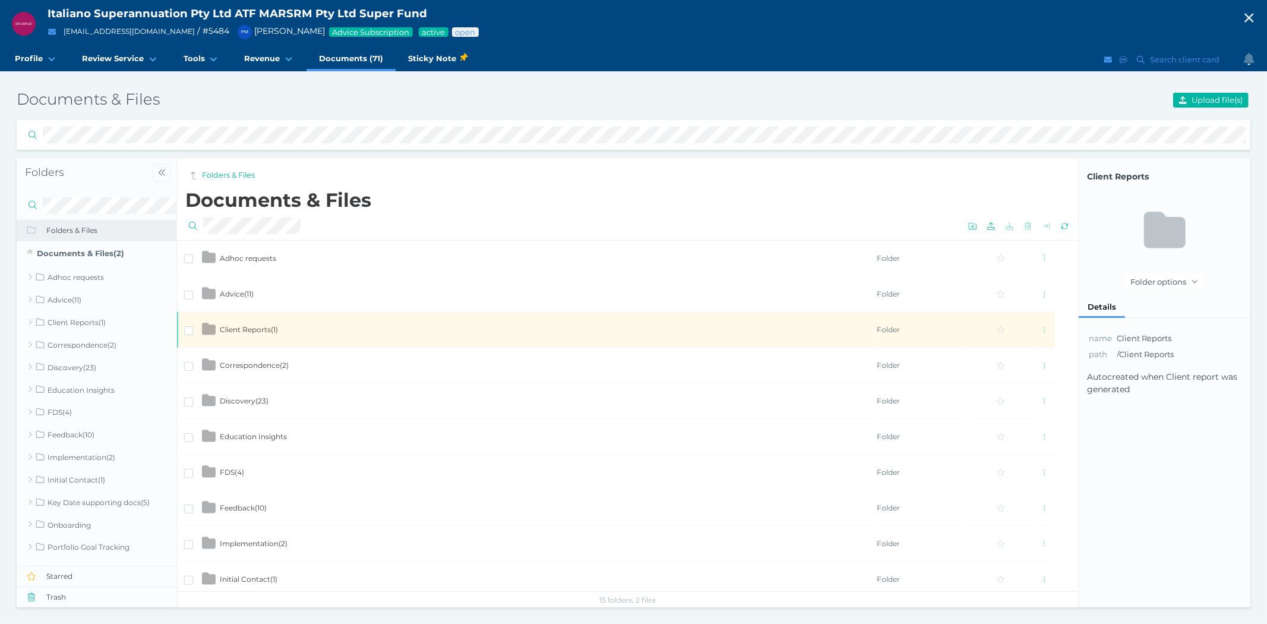
click at [255, 328] on span "Client Reports ( 1 )" at bounding box center [249, 329] width 58 height 9
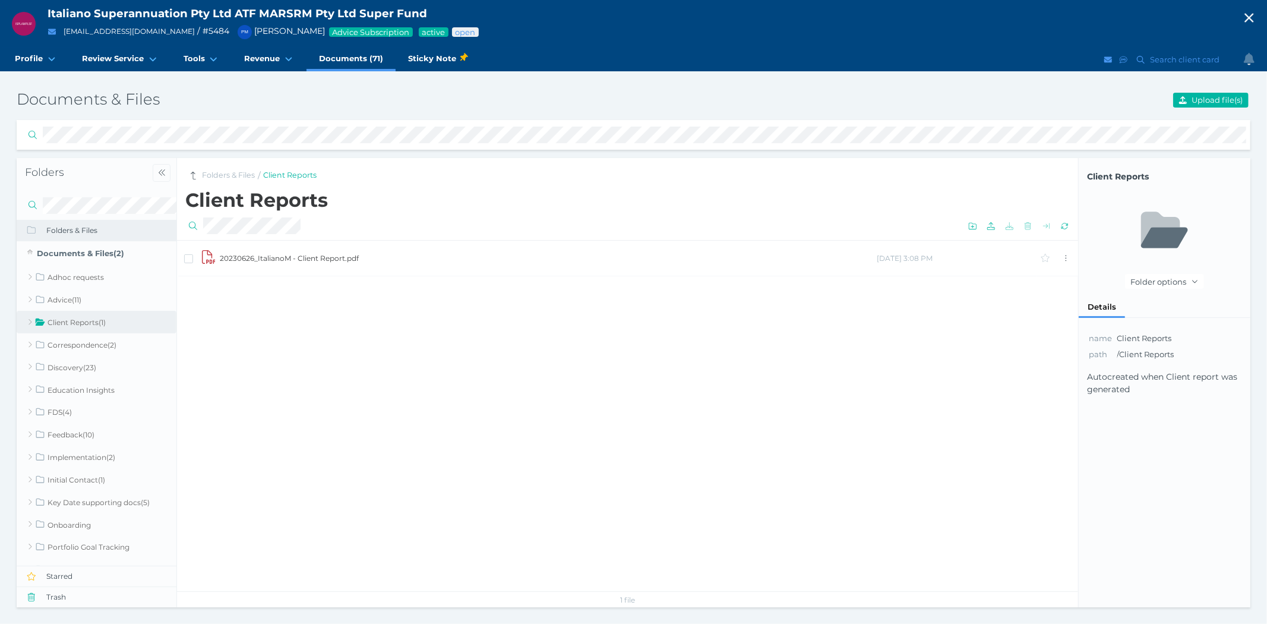
click at [254, 257] on td "20230626_ItalianoM - Client Report.pdf" at bounding box center [547, 259] width 657 height 36
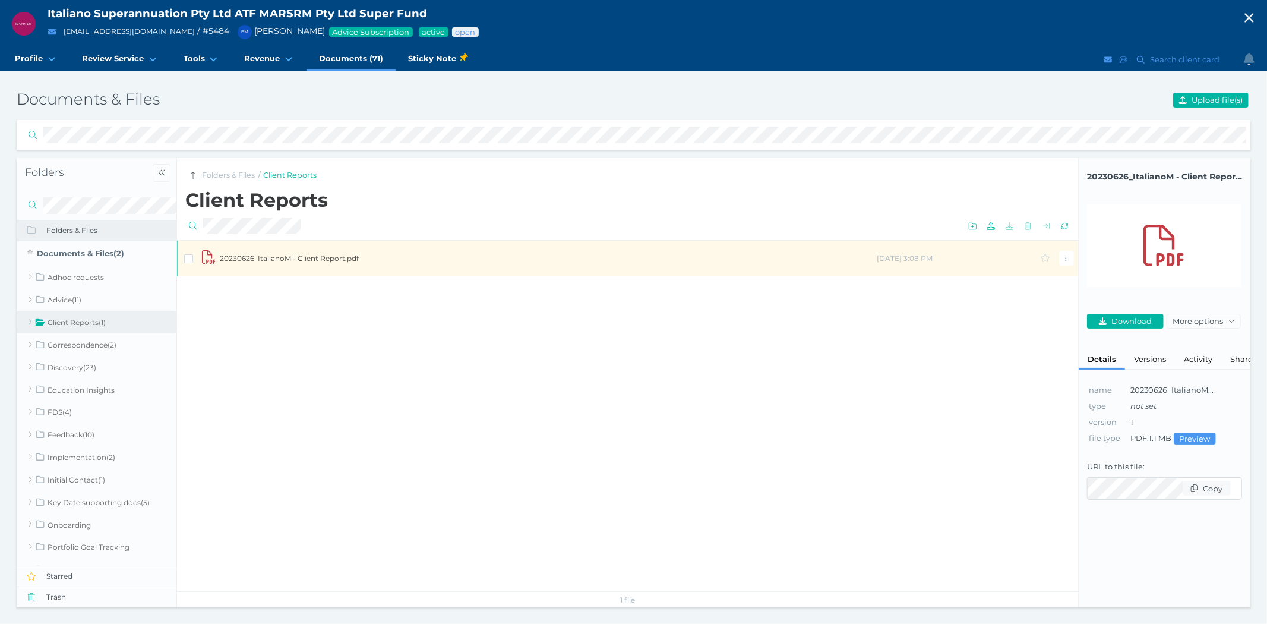
click at [254, 257] on td "20230626_ItalianoM - Client Report.pdf" at bounding box center [547, 259] width 657 height 36
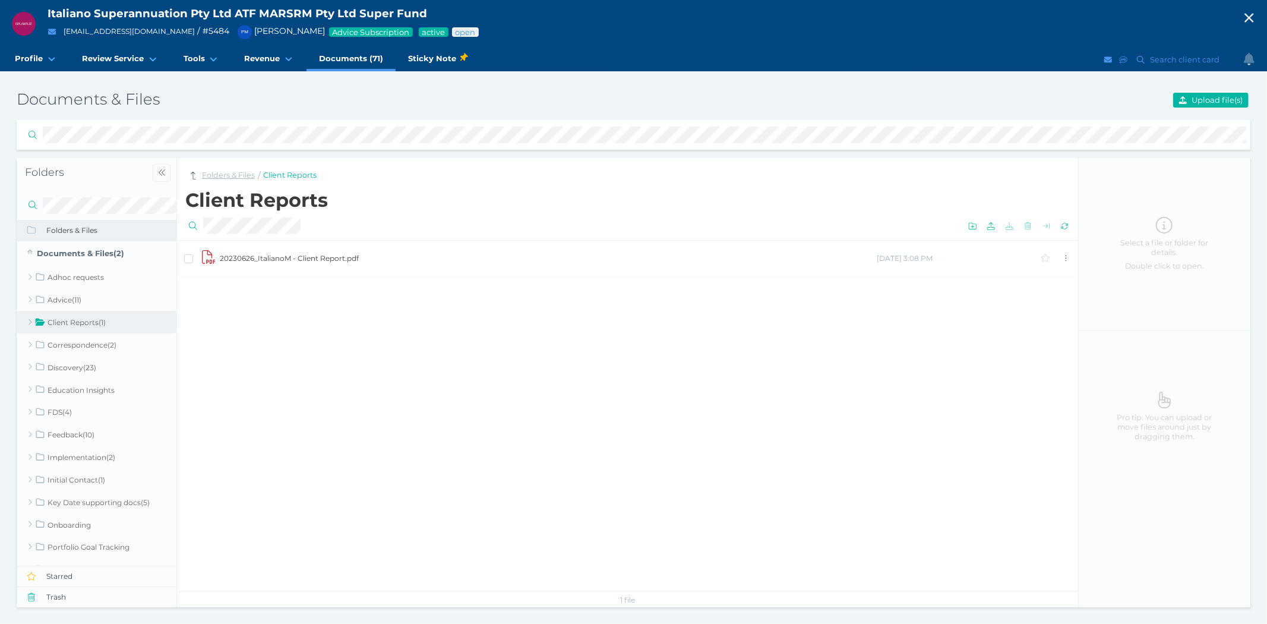
click at [239, 173] on link "Folders & Files" at bounding box center [228, 175] width 53 height 11
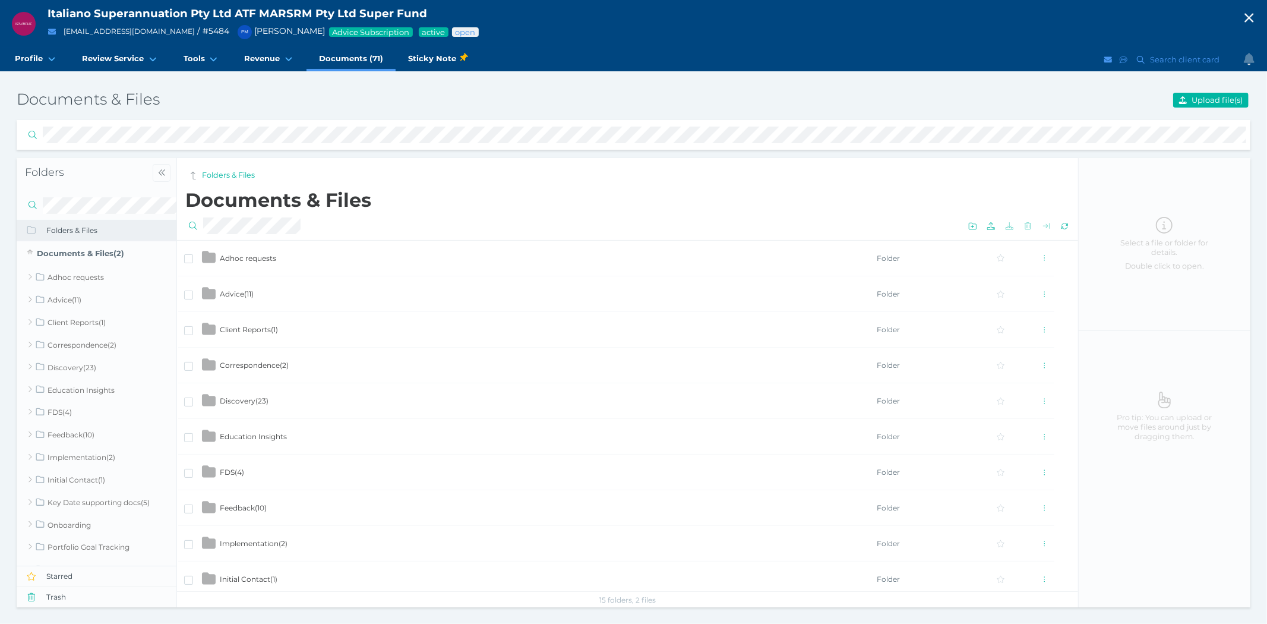
click at [236, 396] on span "Discovery ( 23 )" at bounding box center [244, 400] width 49 height 9
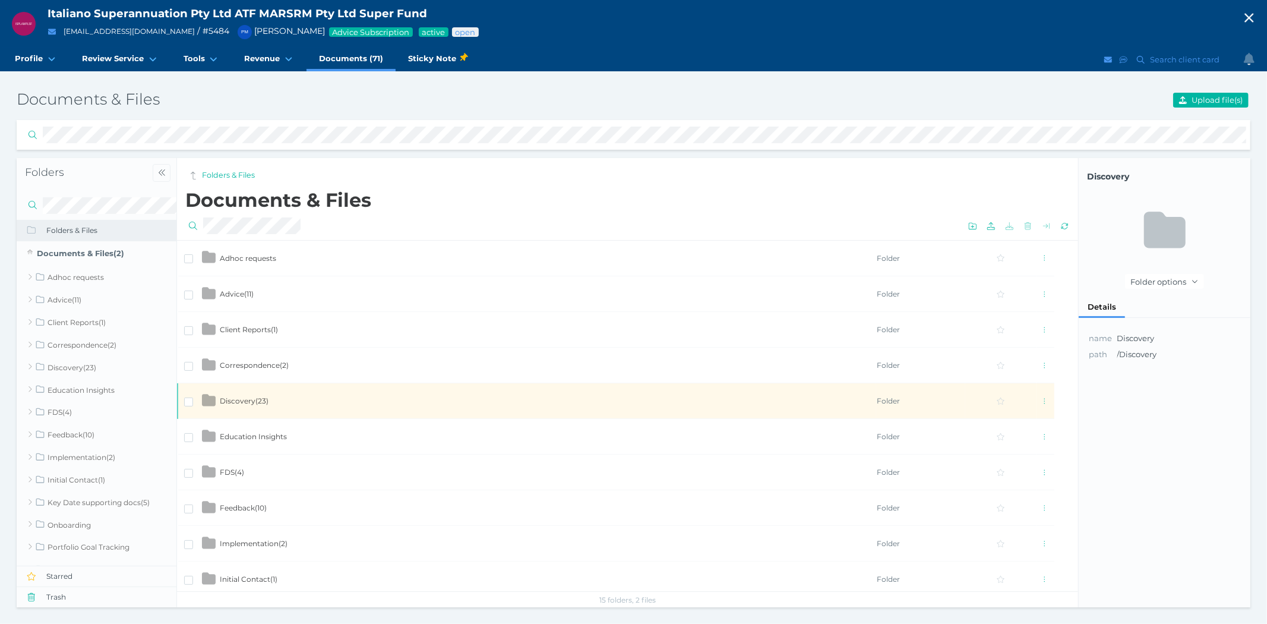
click at [236, 396] on span "Discovery ( 23 )" at bounding box center [244, 400] width 49 height 9
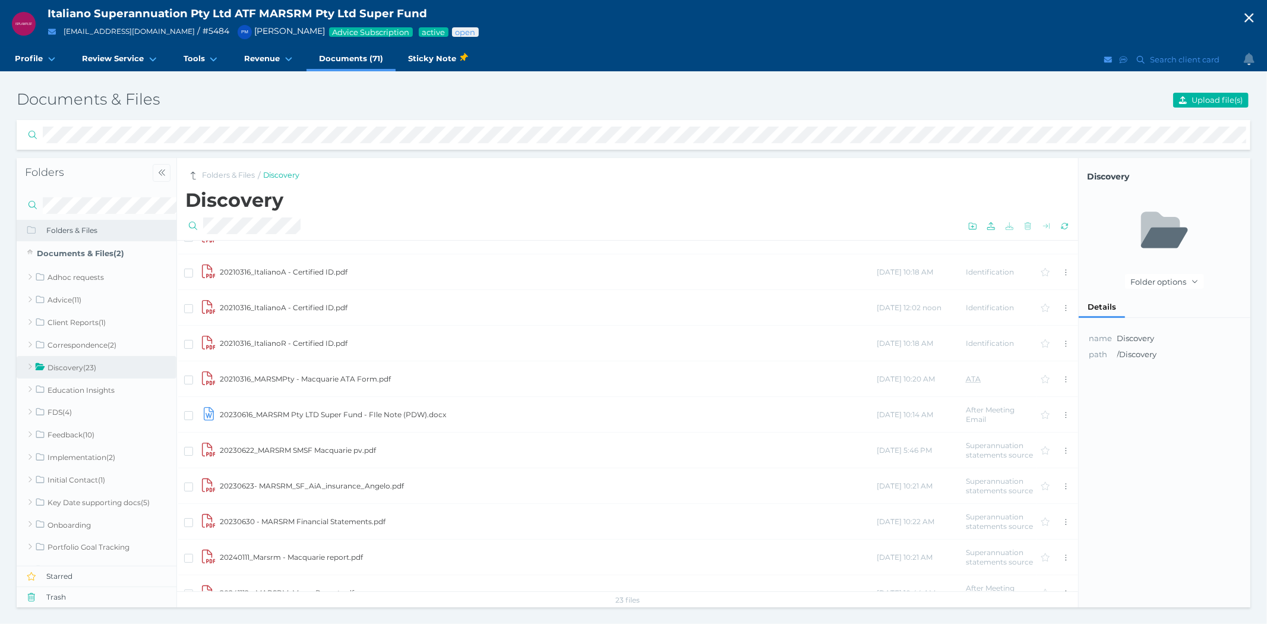
scroll to position [8, 0]
